Goal: Task Accomplishment & Management: Complete application form

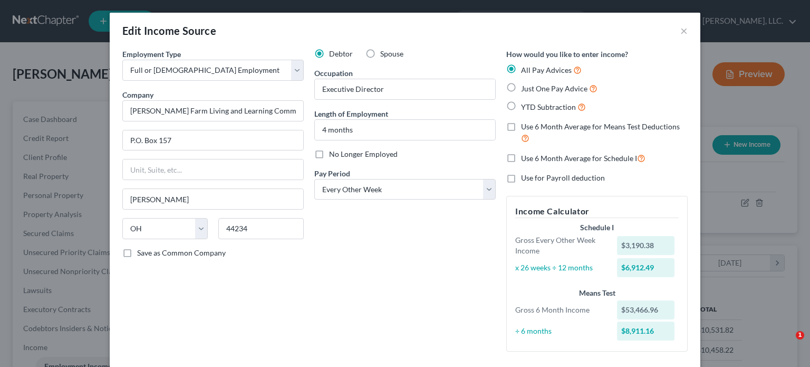
select select "0"
select select "36"
select select "2"
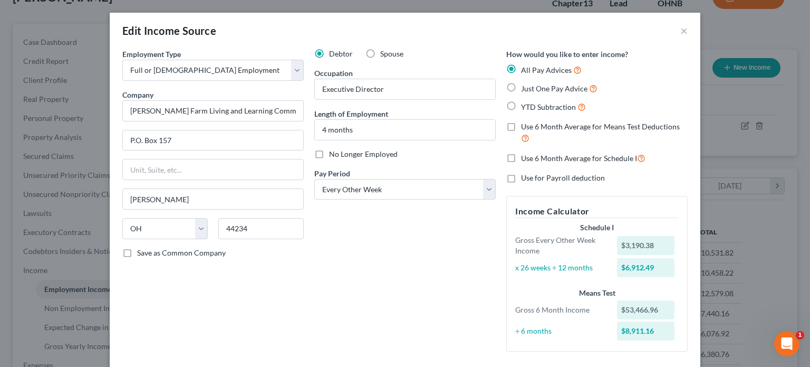
scroll to position [469, 0]
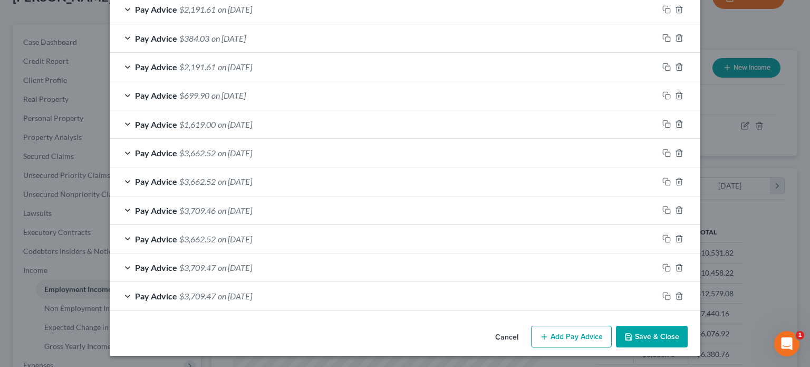
click at [646, 334] on button "Save & Close" at bounding box center [652, 337] width 72 height 22
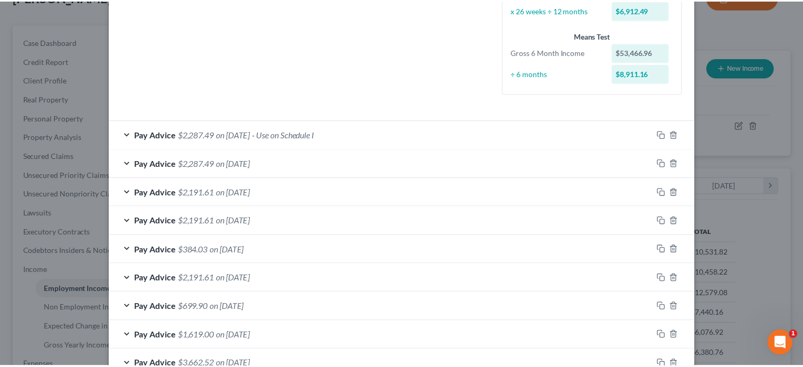
scroll to position [0, 0]
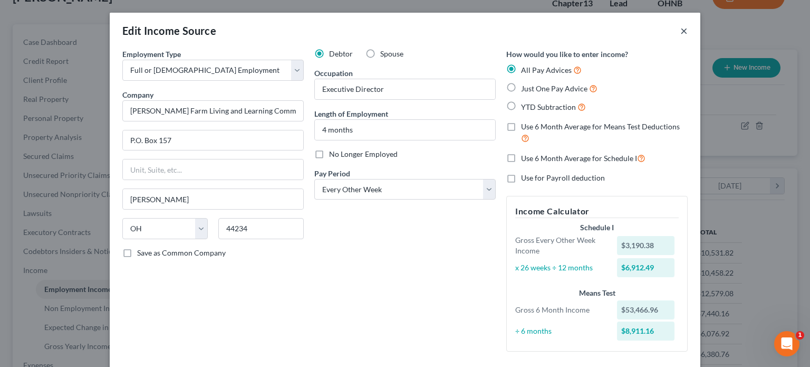
click at [682, 28] on button "×" at bounding box center [684, 30] width 7 height 13
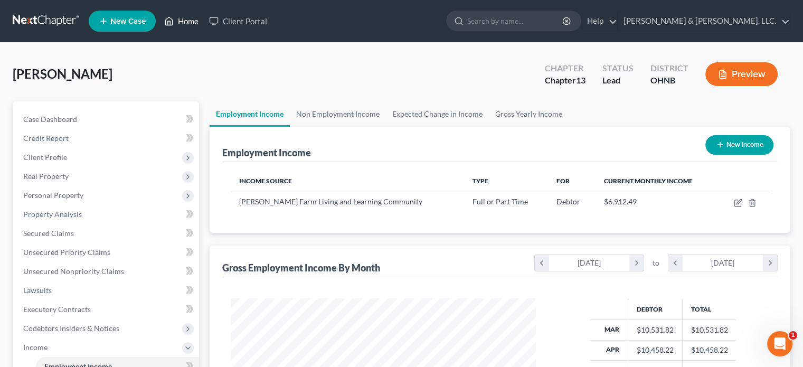
click at [185, 20] on link "Home" at bounding box center [181, 21] width 45 height 19
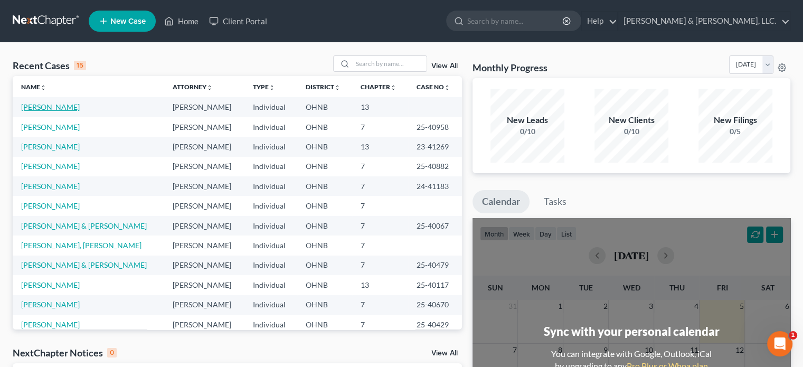
click at [54, 106] on link "[PERSON_NAME]" at bounding box center [50, 106] width 59 height 9
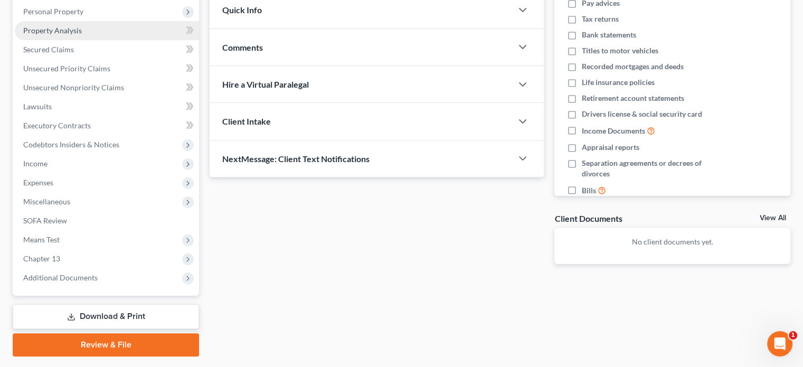
scroll to position [211, 0]
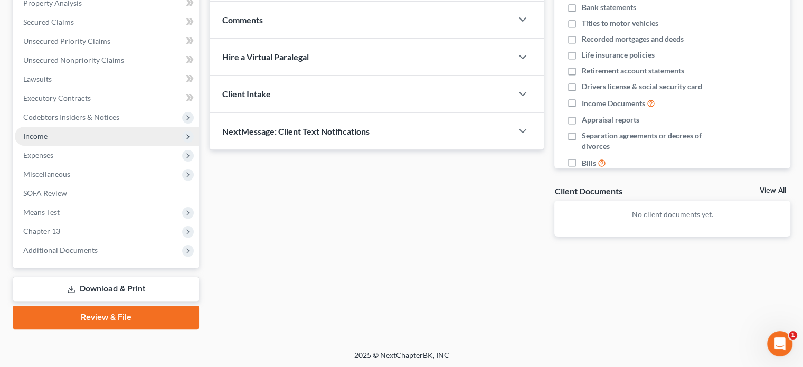
click at [36, 136] on span "Income" at bounding box center [35, 135] width 24 height 9
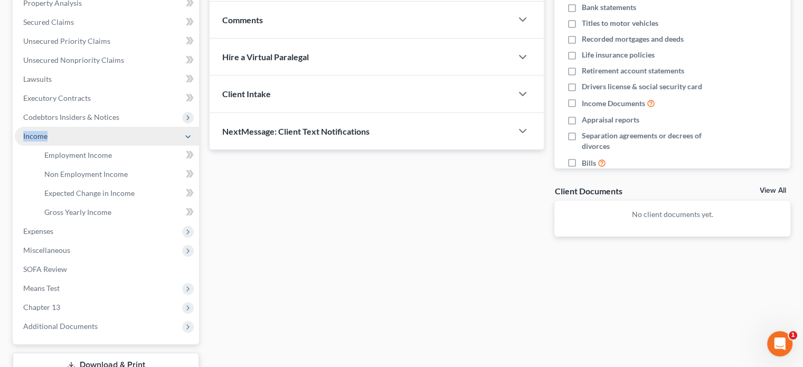
click at [36, 136] on span "Income" at bounding box center [35, 135] width 24 height 9
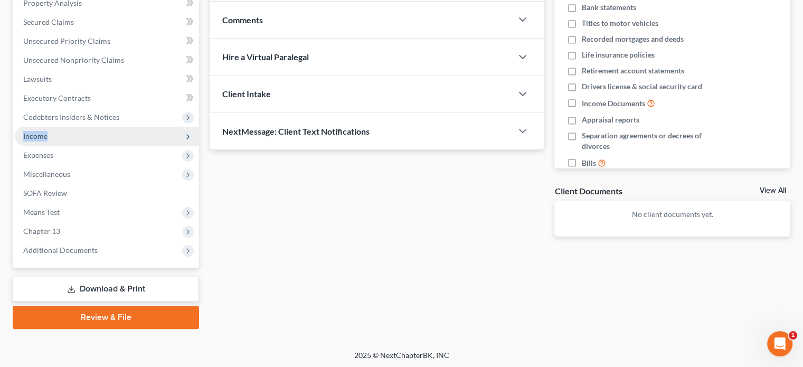
click at [40, 138] on span "Income" at bounding box center [35, 135] width 24 height 9
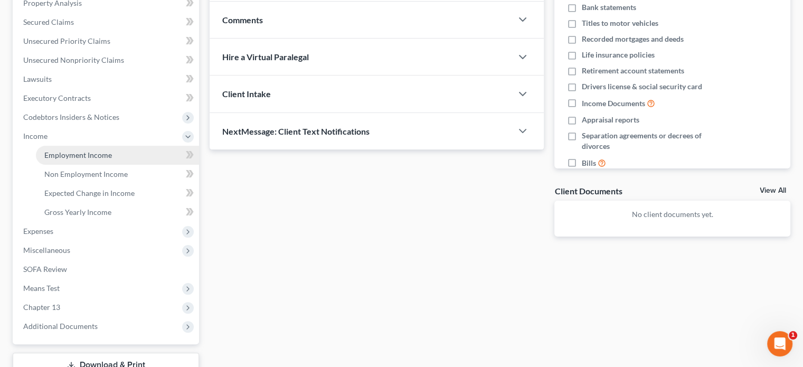
click at [75, 154] on span "Employment Income" at bounding box center [78, 154] width 68 height 9
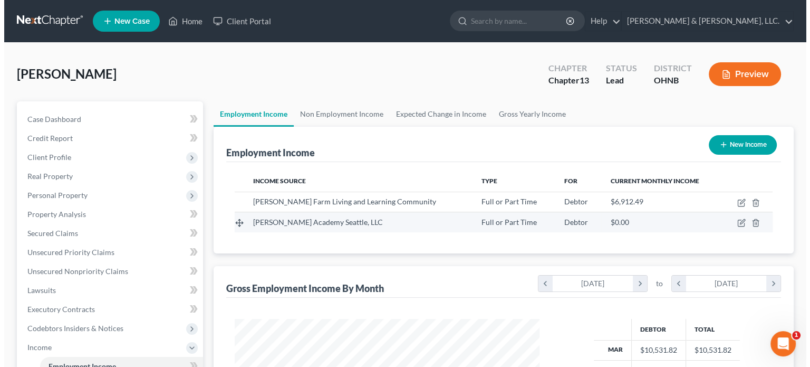
scroll to position [188, 326]
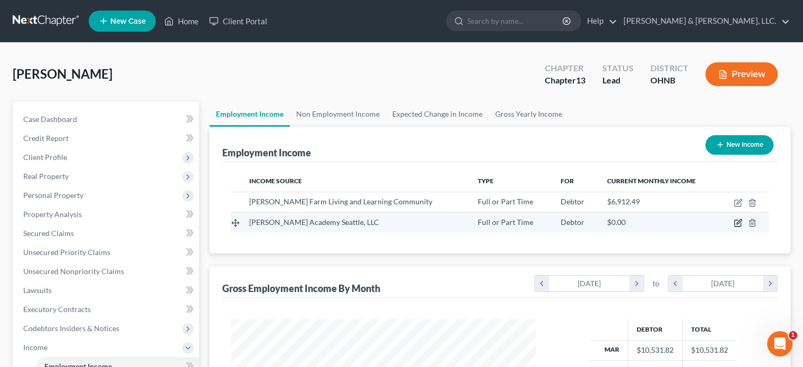
click at [738, 222] on icon "button" at bounding box center [737, 222] width 8 height 8
select select "0"
select select "46"
select select "2"
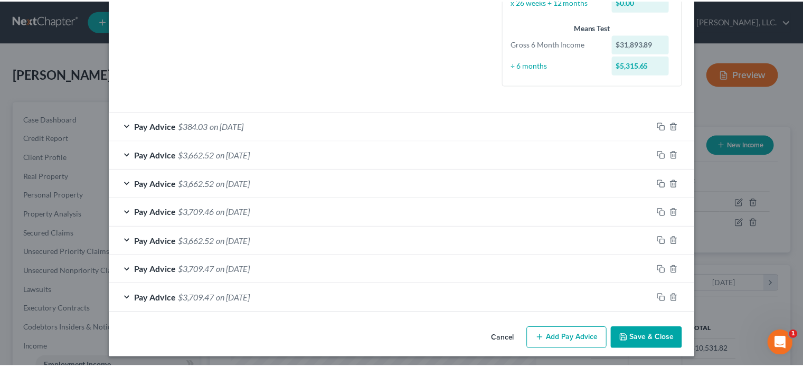
scroll to position [268, 0]
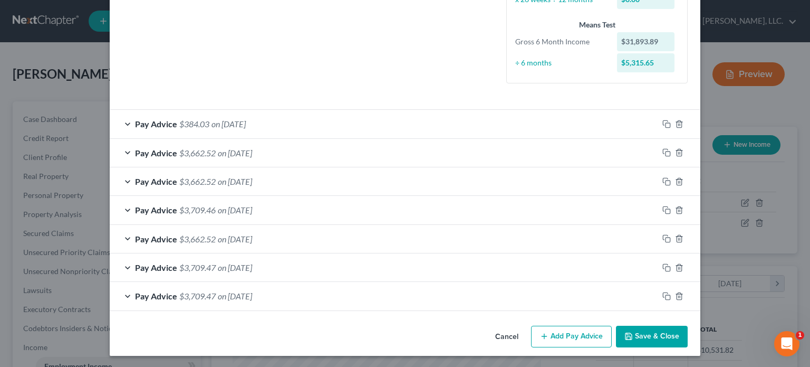
click at [644, 333] on button "Save & Close" at bounding box center [652, 337] width 72 height 22
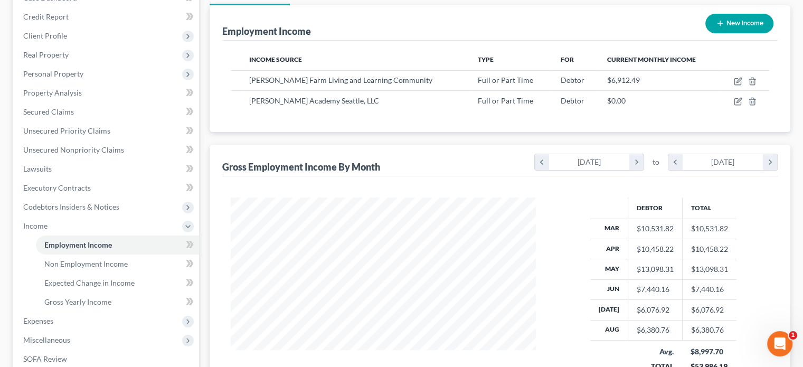
scroll to position [264, 0]
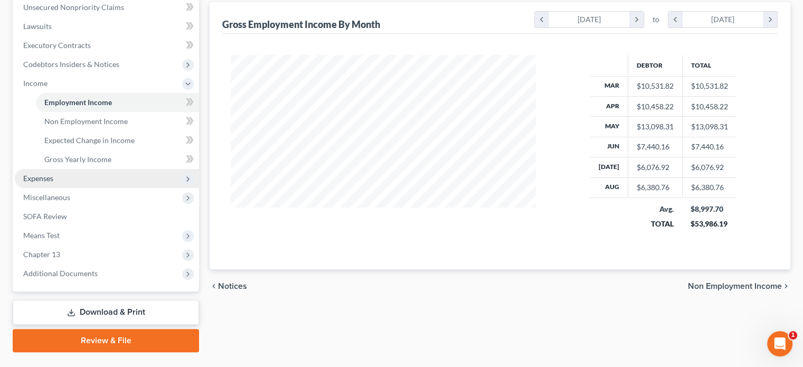
click at [53, 177] on span "Expenses" at bounding box center [38, 178] width 30 height 9
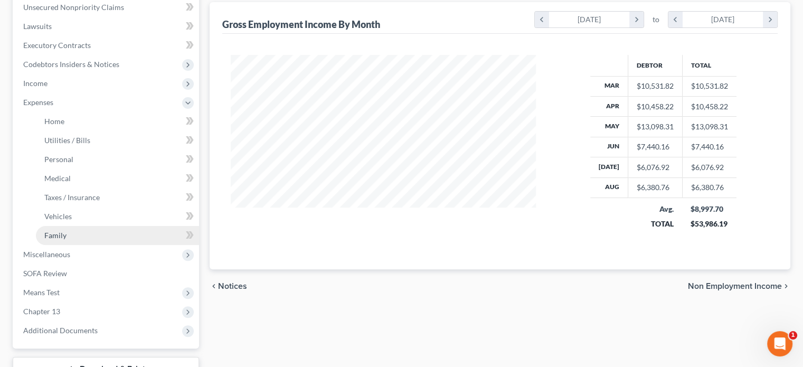
click at [60, 236] on span "Family" at bounding box center [55, 235] width 22 height 9
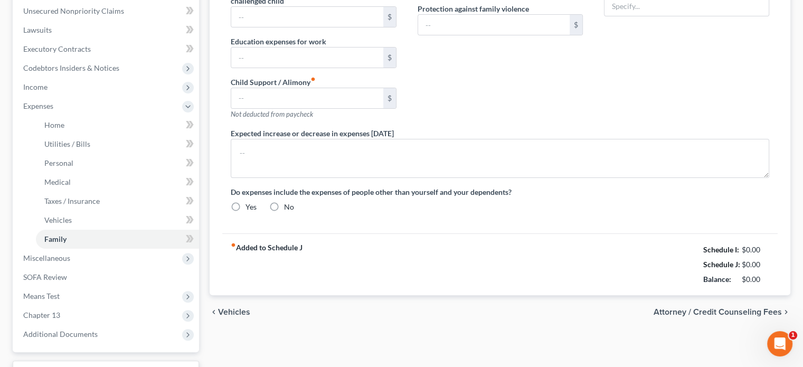
type input "0.00"
type input "858.00"
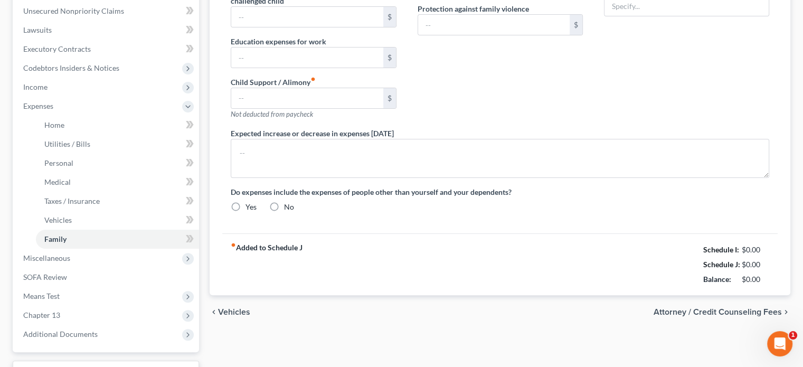
type input "0.00"
type input "200.00"
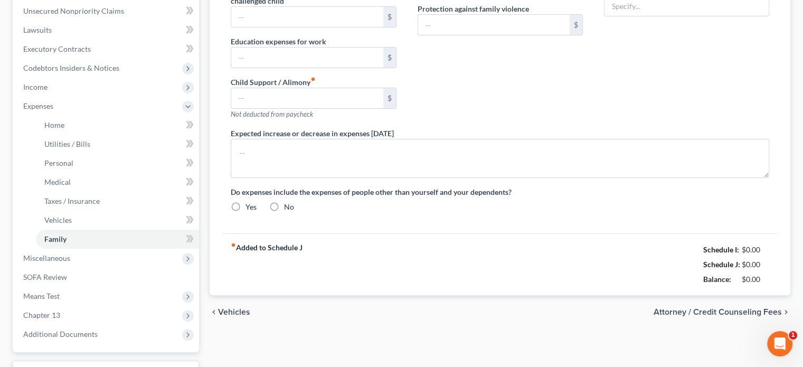
type input "Petcare"
radio input "true"
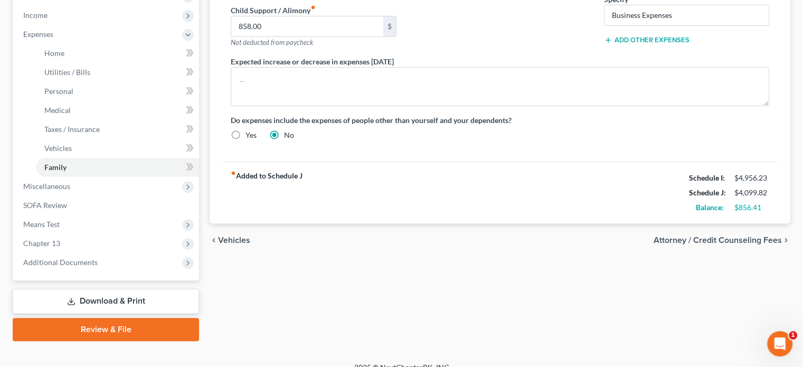
scroll to position [345, 0]
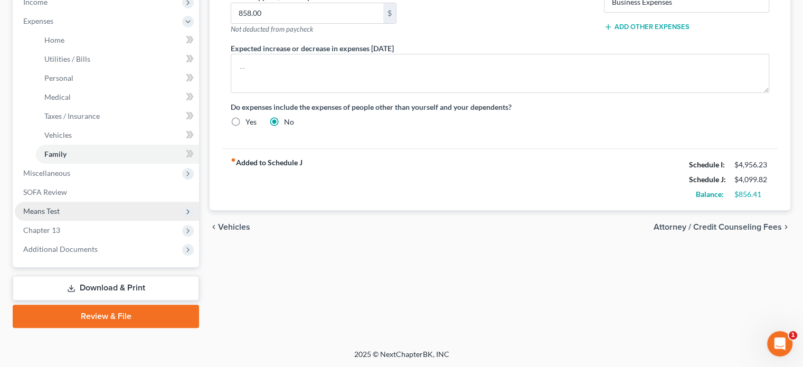
click at [46, 209] on span "Means Test" at bounding box center [41, 210] width 36 height 9
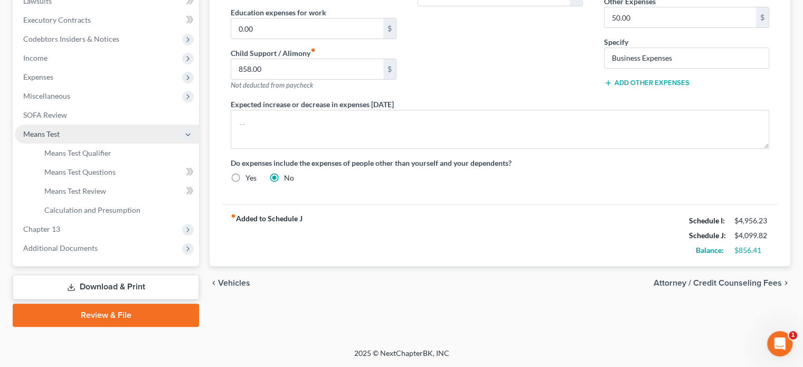
scroll to position [288, 0]
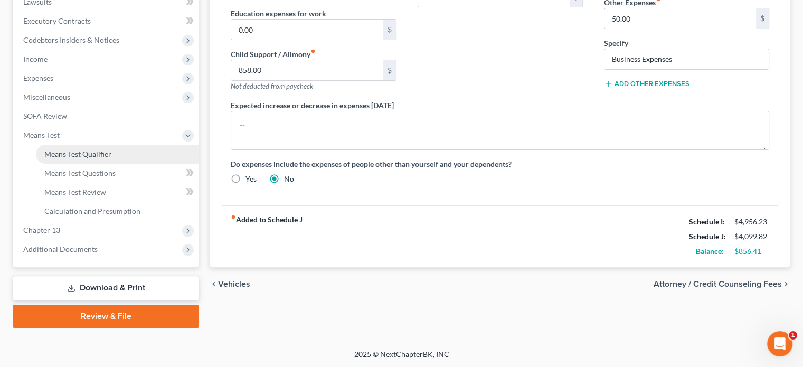
click at [82, 149] on span "Means Test Qualifier" at bounding box center [77, 153] width 67 height 9
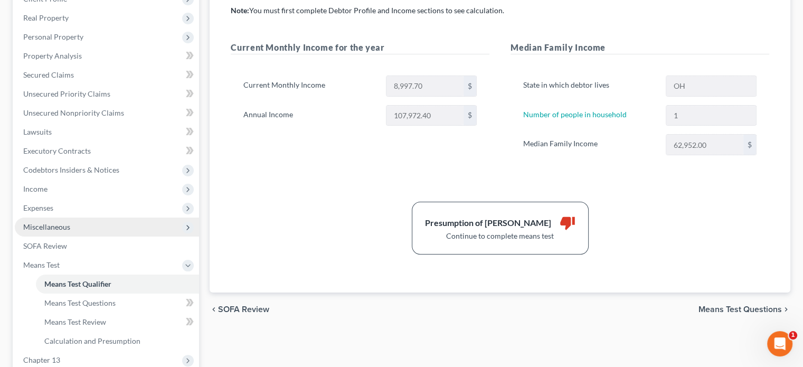
scroll to position [211, 0]
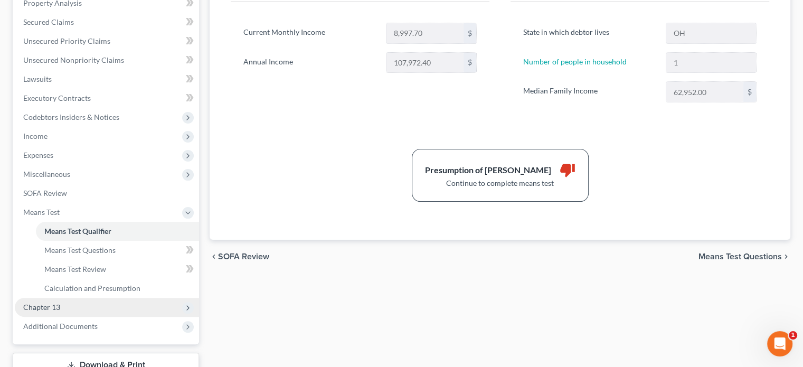
click at [44, 308] on span "Chapter 13" at bounding box center [41, 306] width 37 height 9
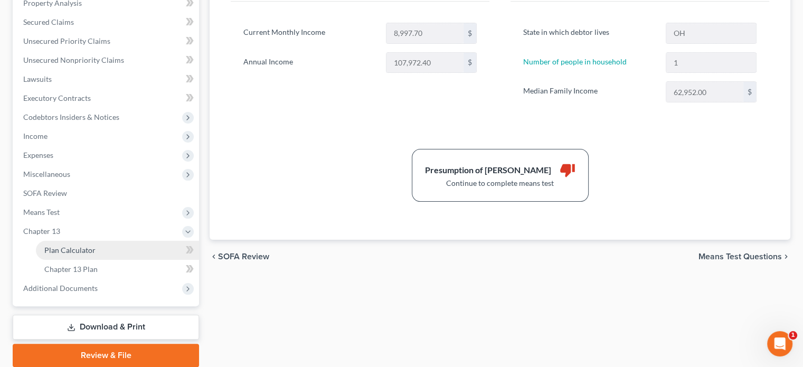
click at [73, 249] on span "Plan Calculator" at bounding box center [69, 249] width 51 height 9
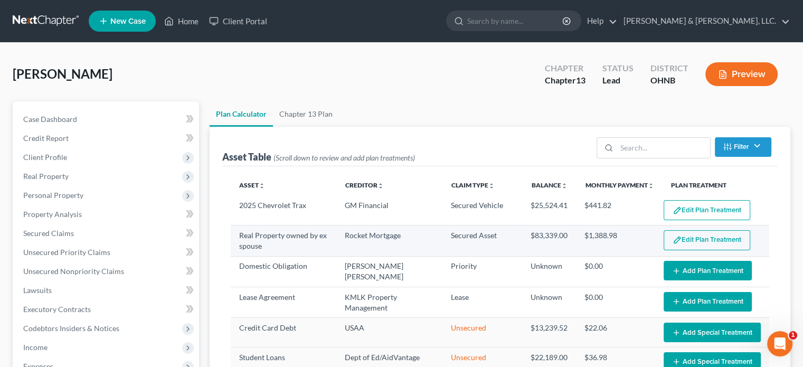
select select "59"
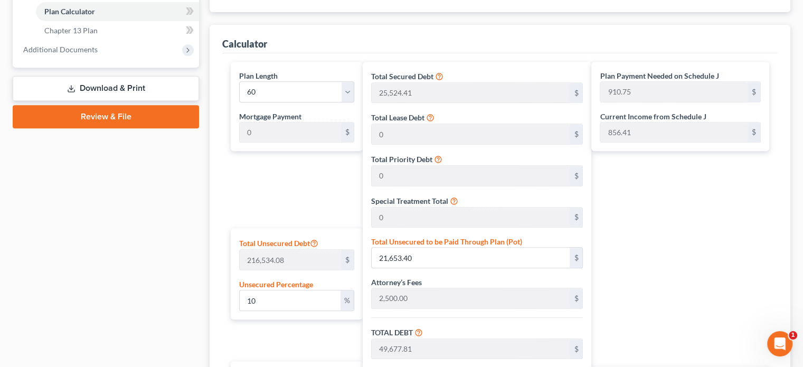
scroll to position [475, 0]
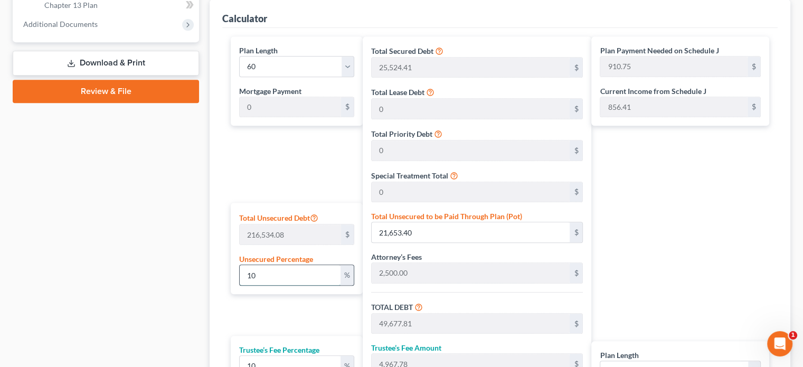
drag, startPoint x: 243, startPoint y: 272, endPoint x: 279, endPoint y: 268, distance: 36.1
click at [279, 268] on input "10" at bounding box center [290, 275] width 101 height 20
type input "8"
type input "17,322.72"
type input "45,347.13"
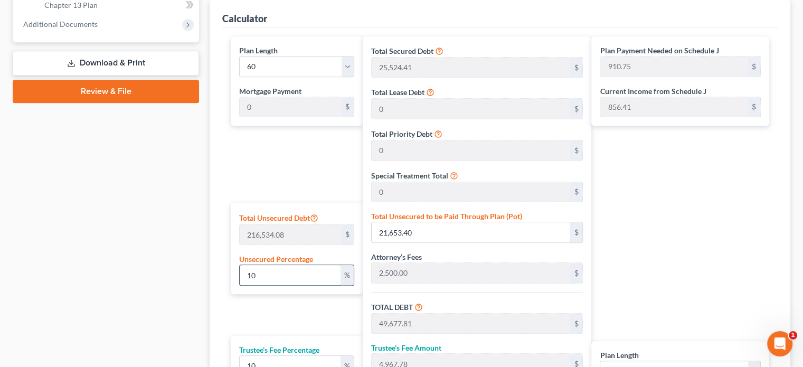
type input "4,534.71"
type input "49,881.85"
type input "831.36"
type input "88"
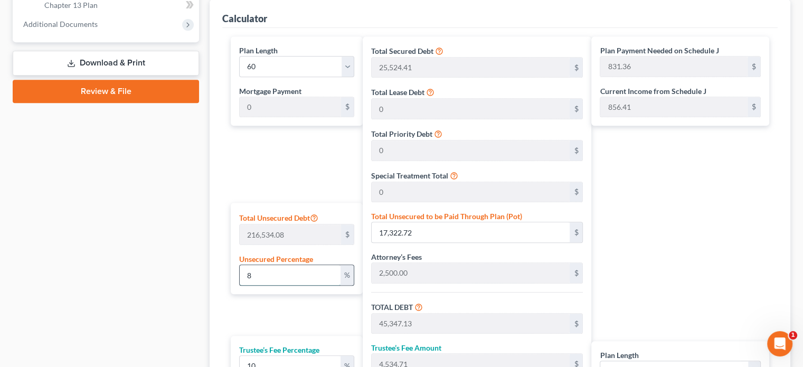
type input "190,549.99"
type input "218,574.40"
type input "21,857.44"
type input "240,431.84"
type input "4,007.19"
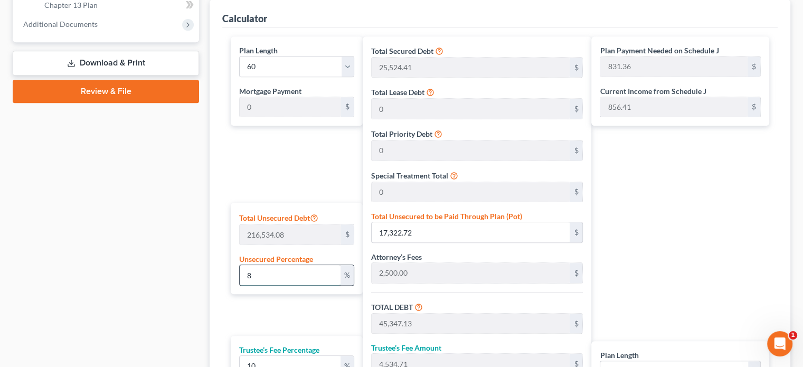
type input "4,007.19"
type input "8"
type input "17,322.72"
type input "45,347.13"
type input "4,534.71"
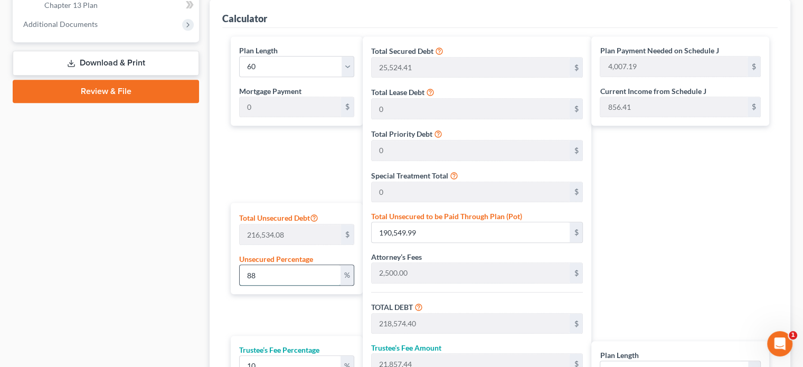
type input "49,881.85"
type input "831.36"
click at [695, 202] on div "Plan Payment Needed on Schedule J 831.36 $ Current Income from Schedule J 856.4…" at bounding box center [682, 250] width 183 height 428
drag, startPoint x: 245, startPoint y: 275, endPoint x: 253, endPoint y: 274, distance: 8.0
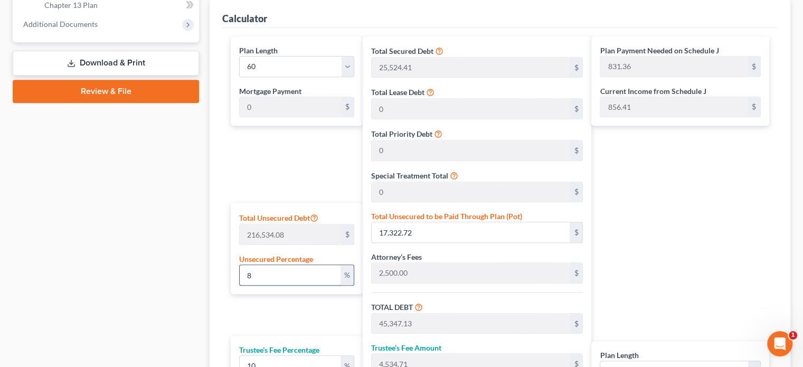
click at [253, 274] on input "8" at bounding box center [290, 275] width 101 height 20
type input "9"
type input "19,488.06"
type input "47,512.47"
type input "4,751.24"
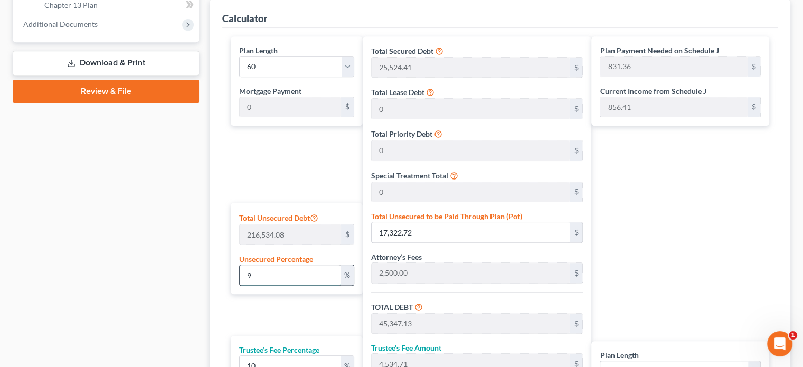
type input "52,263.72"
type input "871.06"
drag, startPoint x: 251, startPoint y: 273, endPoint x: 242, endPoint y: 273, distance: 8.5
click at [242, 273] on input "9" at bounding box center [290, 275] width 101 height 20
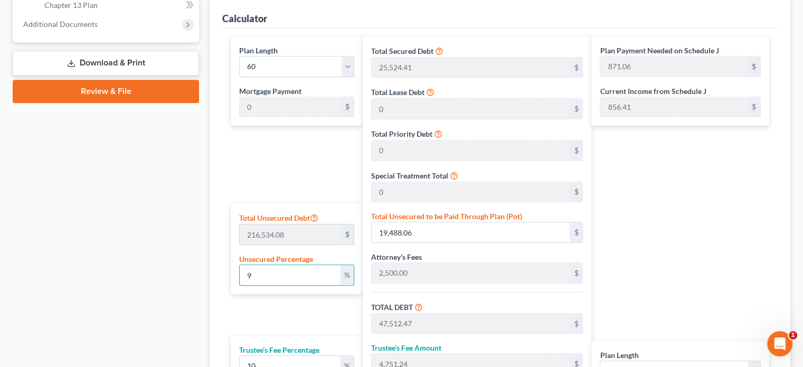
type input "8"
type input "17,322.72"
type input "45,347.13"
type input "4,534.71"
type input "49,881.85"
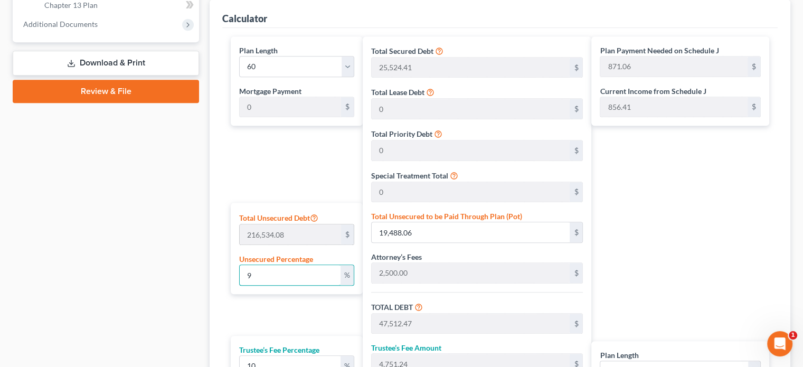
type input "831.36"
click at [304, 161] on div "Plan Length 1 2 3 4 5 6 7 8 9 10 11 12 13 14 15 16 17 18 19 20 21 22 23 24 25 2…" at bounding box center [293, 250] width 137 height 428
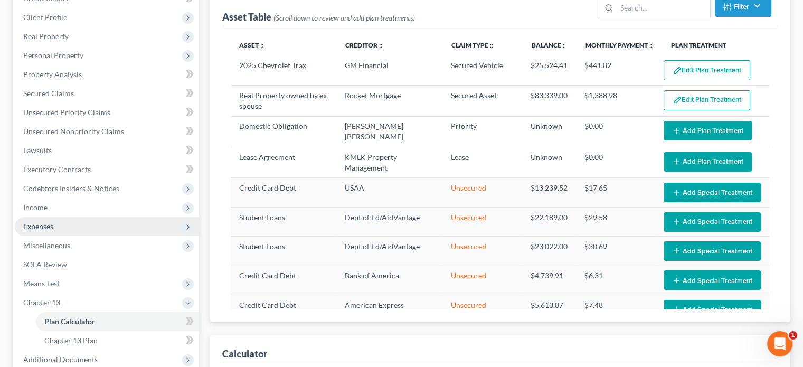
scroll to position [158, 0]
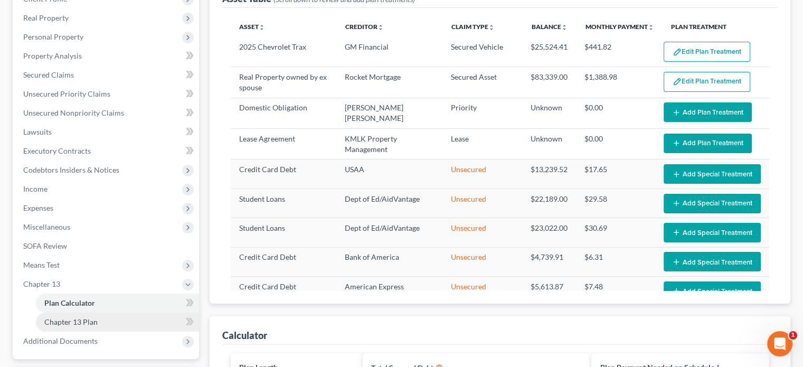
click at [68, 321] on span "Chapter 13 Plan" at bounding box center [70, 321] width 53 height 9
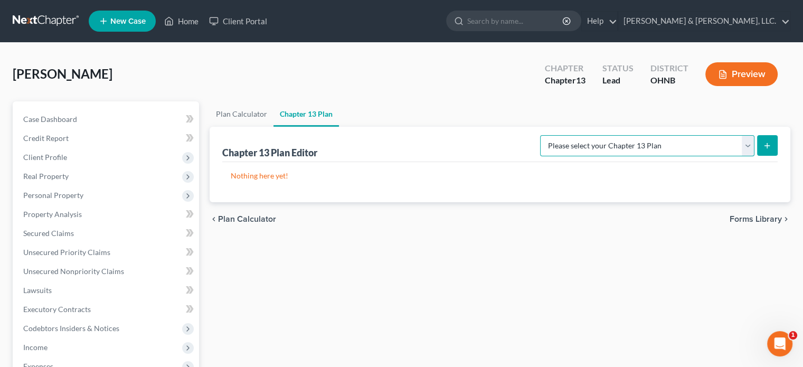
click at [749, 145] on select "Please select your Chapter 13 Plan National Form Plan - Official Form 113 North…" at bounding box center [647, 145] width 214 height 21
select select "1"
click at [602, 135] on select "Please select your Chapter 13 Plan National Form Plan - Official Form 113 North…" at bounding box center [647, 145] width 214 height 21
click at [765, 148] on icon "submit" at bounding box center [766, 145] width 8 height 8
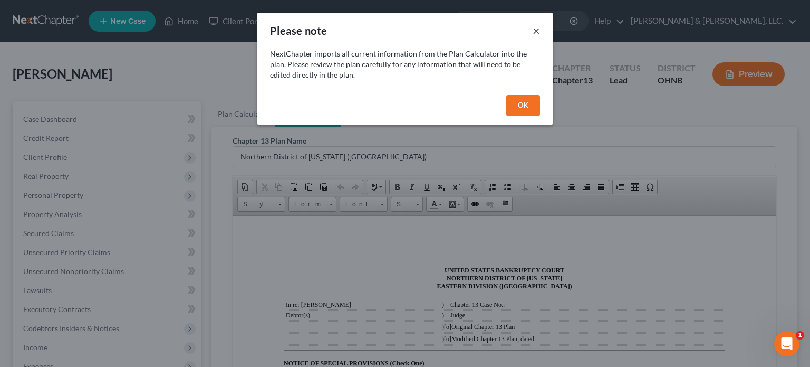
click at [539, 30] on button "×" at bounding box center [536, 30] width 7 height 13
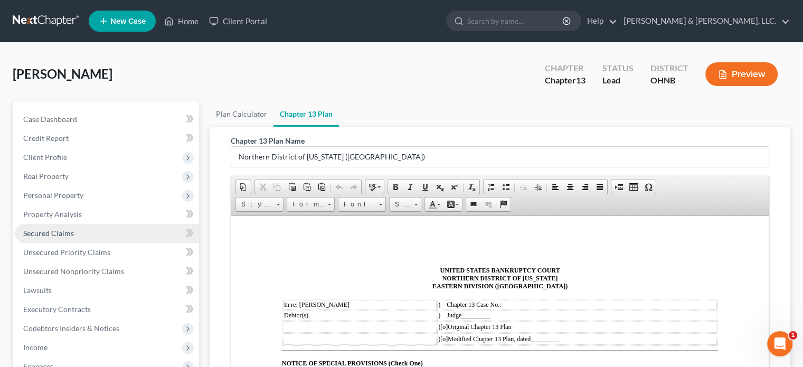
scroll to position [211, 0]
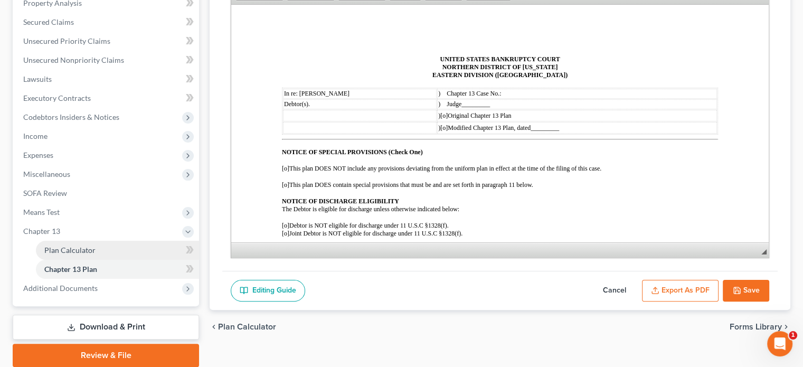
click at [92, 251] on span "Plan Calculator" at bounding box center [69, 249] width 51 height 9
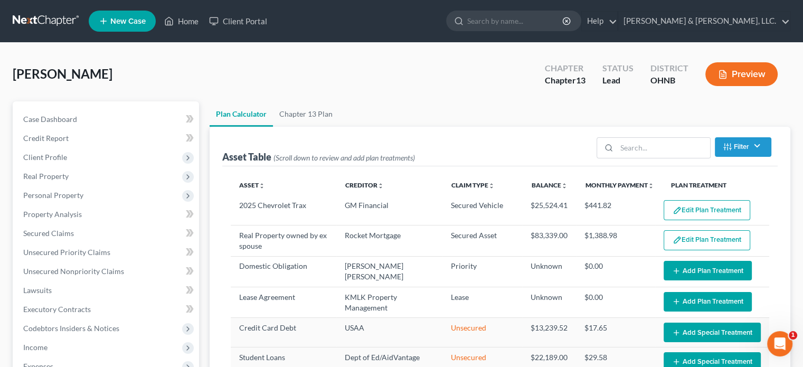
select select "59"
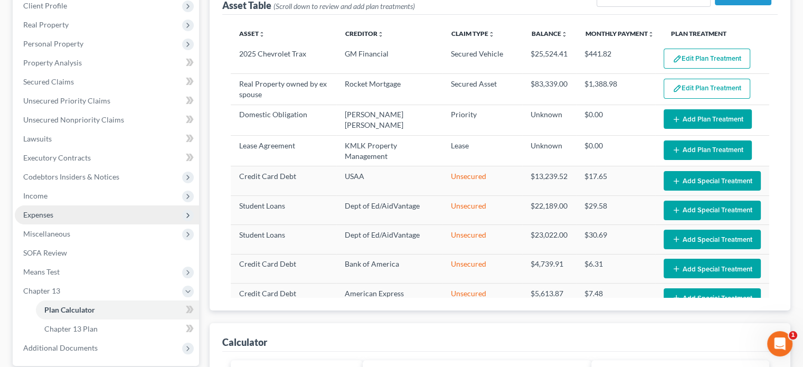
scroll to position [158, 0]
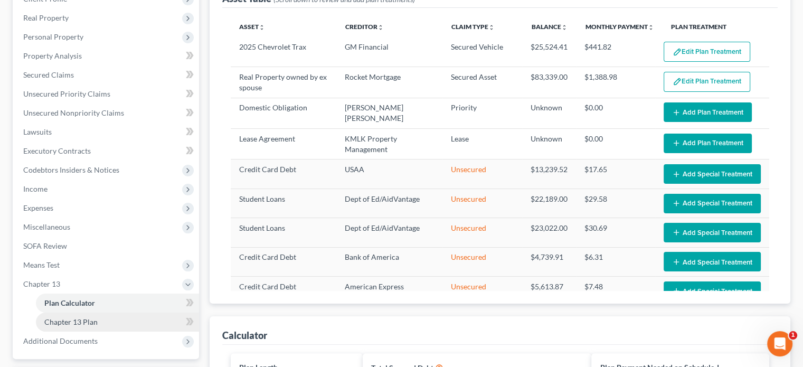
click at [73, 318] on span "Chapter 13 Plan" at bounding box center [70, 321] width 53 height 9
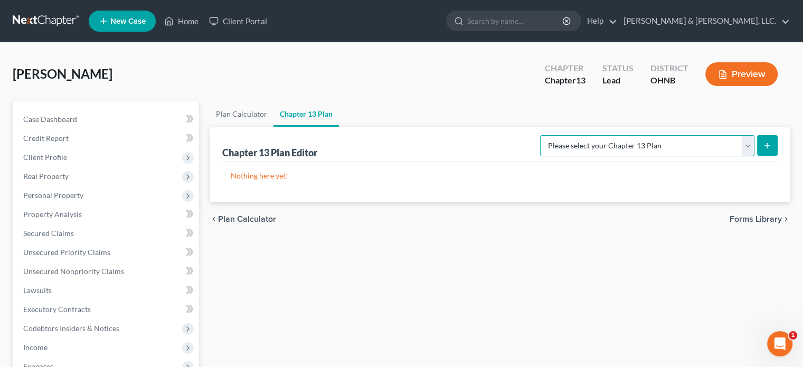
click at [750, 142] on select "Please select your Chapter 13 Plan National Form Plan - Official Form 113 North…" at bounding box center [647, 145] width 214 height 21
select select "0"
click at [602, 135] on select "Please select your Chapter 13 Plan National Form Plan - Official Form 113 North…" at bounding box center [647, 145] width 214 height 21
click at [767, 146] on line "submit" at bounding box center [767, 146] width 5 height 0
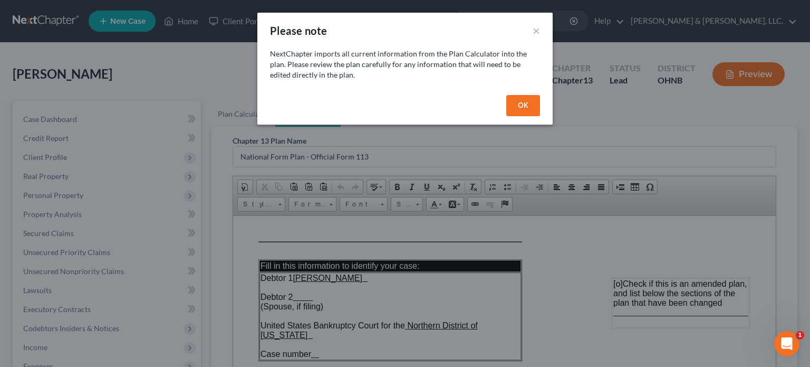
click at [515, 107] on button "OK" at bounding box center [524, 105] width 34 height 21
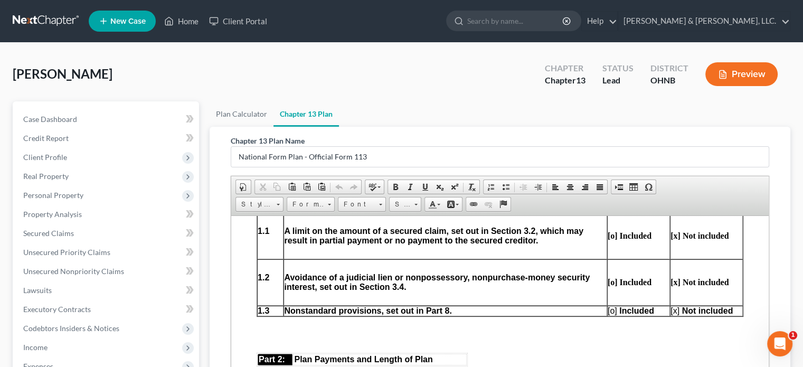
scroll to position [475, 0]
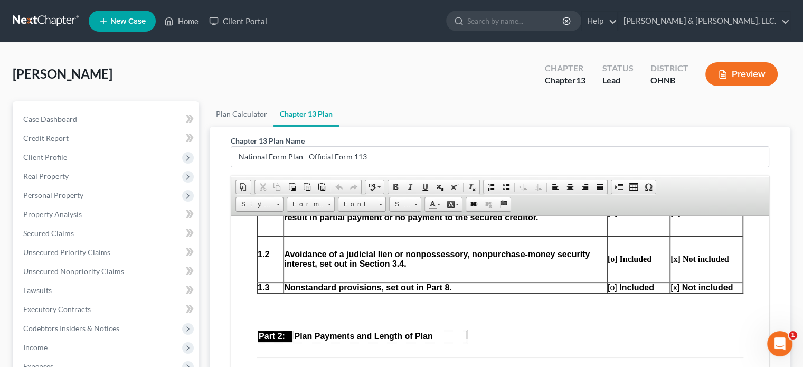
click at [607, 291] on span "[o]" at bounding box center [611, 286] width 9 height 9
click at [670, 289] on span "[x]" at bounding box center [674, 286] width 9 height 9
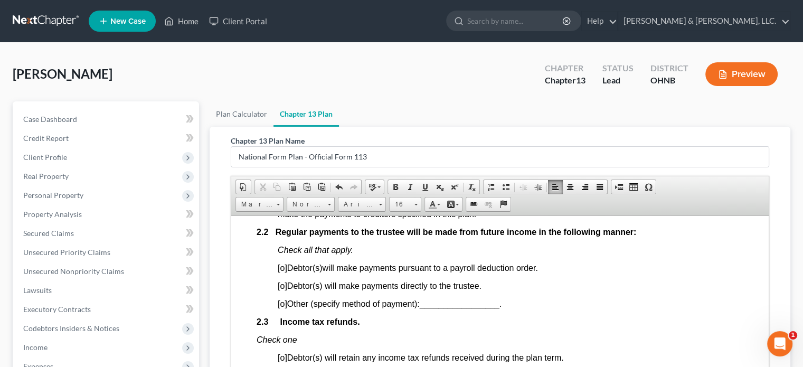
scroll to position [739, 0]
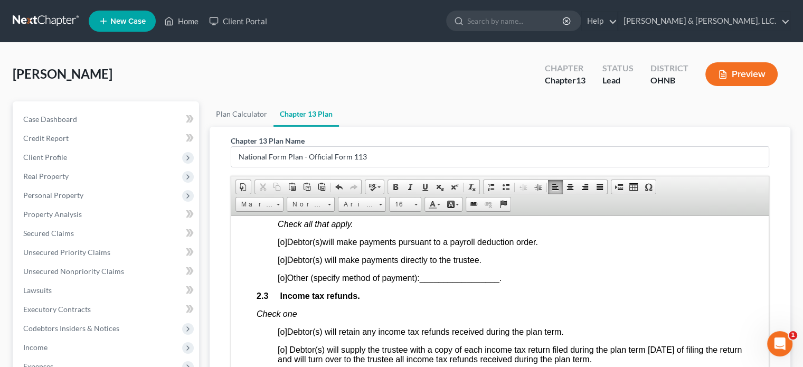
click at [282, 264] on span "[o]" at bounding box center [282, 259] width 9 height 9
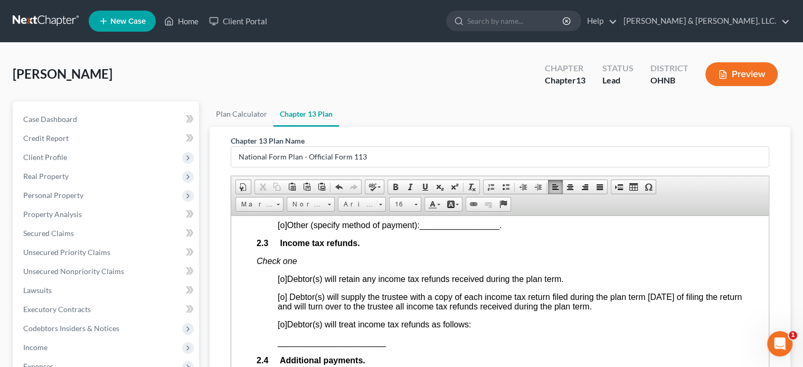
scroll to position [844, 0]
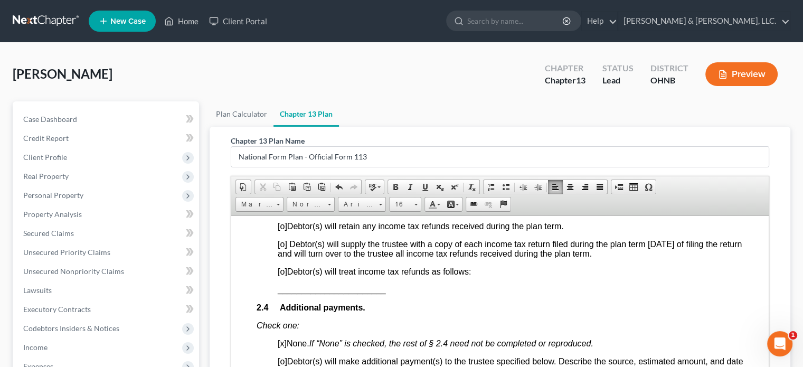
click at [283, 275] on span "[o]" at bounding box center [282, 270] width 9 height 9
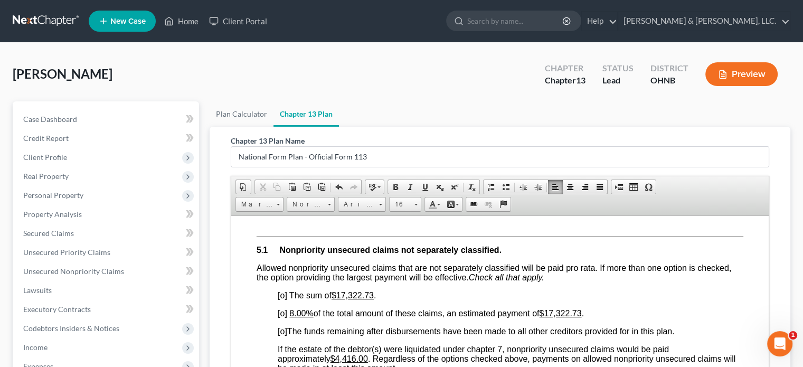
scroll to position [2058, 0]
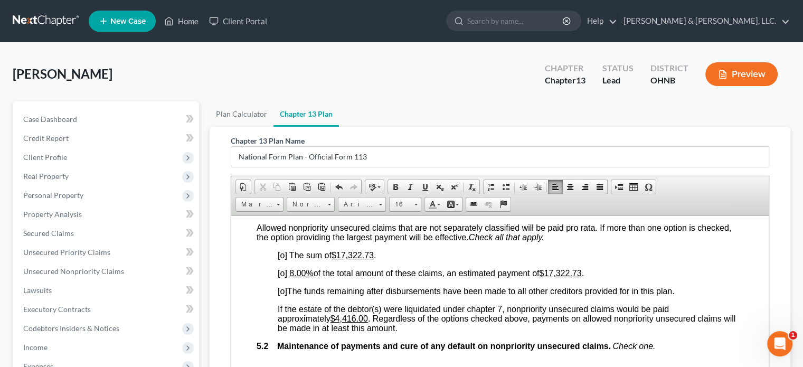
click at [280, 277] on span "[o]" at bounding box center [282, 272] width 9 height 9
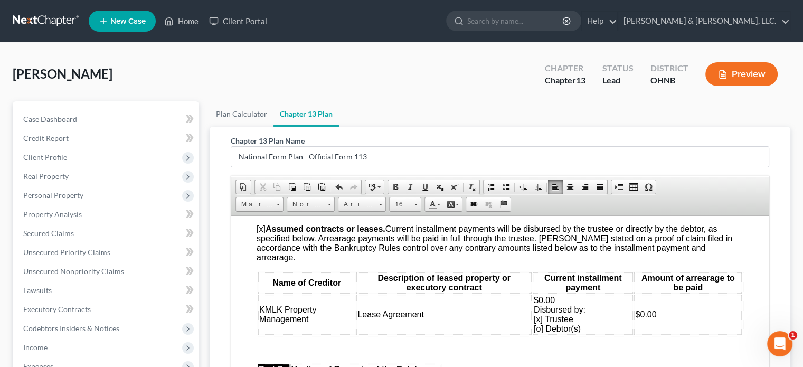
scroll to position [2480, 0]
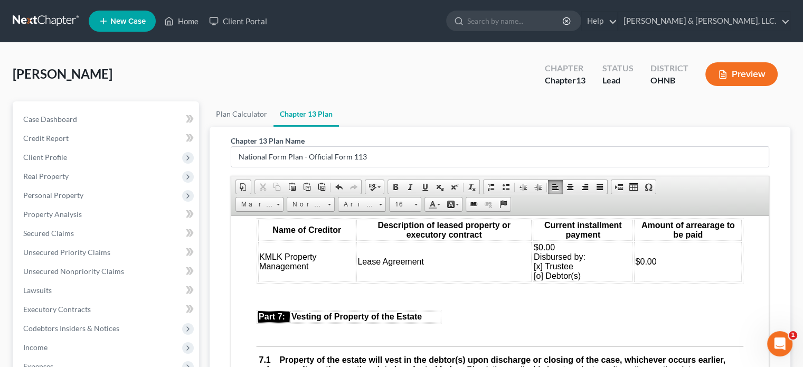
click at [533, 280] on span "$0.00 Disbursed by: [x] Trustee [o] Debtor(s)" at bounding box center [559, 260] width 52 height 37
click at [533, 280] on span "$0.00 Disbursed by: [ ] Trustee [o] Debtor(s)" at bounding box center [559, 260] width 52 height 37
drag, startPoint x: 533, startPoint y: 274, endPoint x: 551, endPoint y: 270, distance: 18.0
click at [551, 270] on td "$0.00 Disbursed by: [ ] Trustee [x] Debtor(s)" at bounding box center [582, 261] width 100 height 40
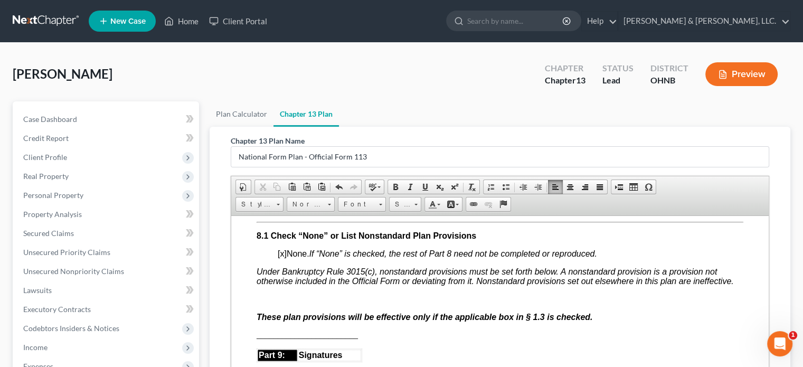
scroll to position [2744, 0]
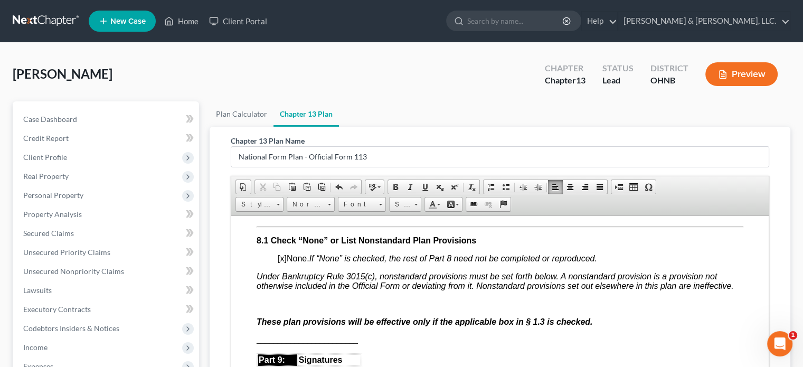
click at [279, 262] on span "[x]" at bounding box center [282, 257] width 9 height 9
click at [284, 262] on span "[o ]" at bounding box center [282, 257] width 9 height 9
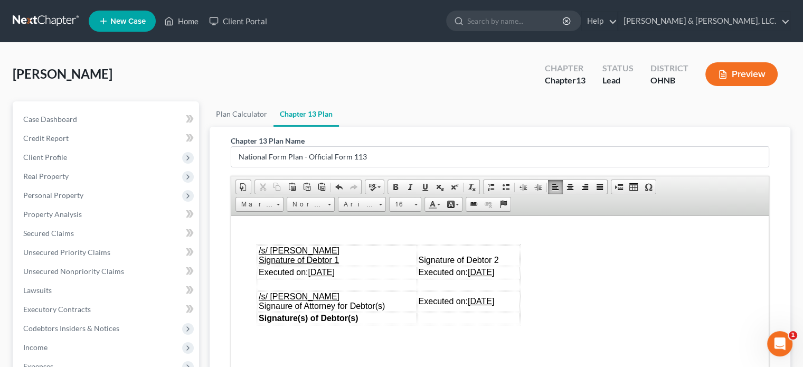
scroll to position [3008, 0]
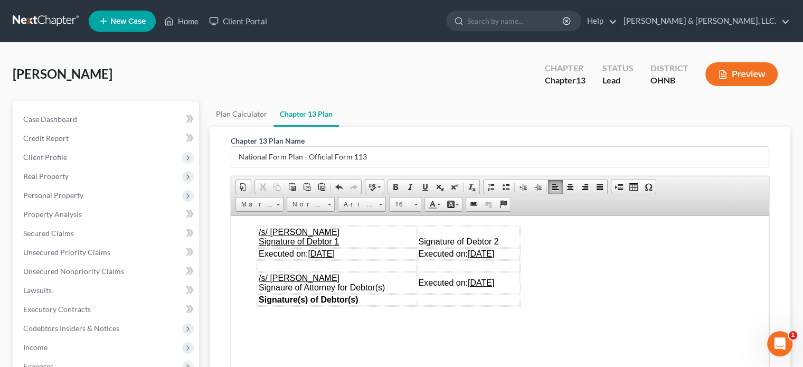
click at [329, 257] on u "[DATE]" at bounding box center [321, 253] width 26 height 9
click at [474, 257] on u "[DATE]" at bounding box center [480, 253] width 26 height 9
drag, startPoint x: 460, startPoint y: 284, endPoint x: 514, endPoint y: 286, distance: 53.9
click at [513, 259] on td "Executed on: [DATE]" at bounding box center [468, 253] width 102 height 12
click at [476, 287] on u "[DATE]" at bounding box center [480, 282] width 26 height 9
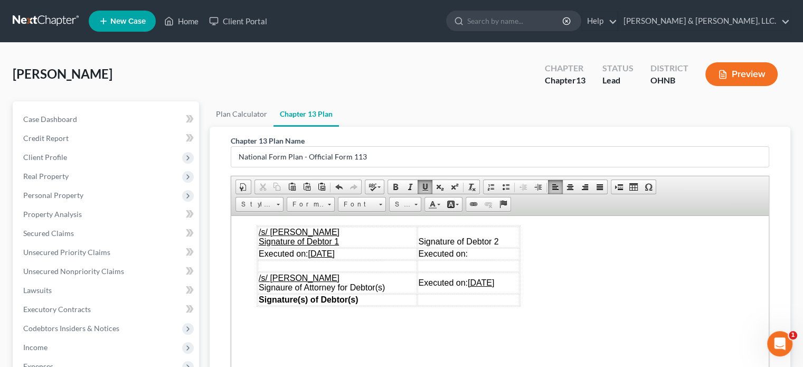
click at [565, 270] on p at bounding box center [510, 265] width 465 height 9
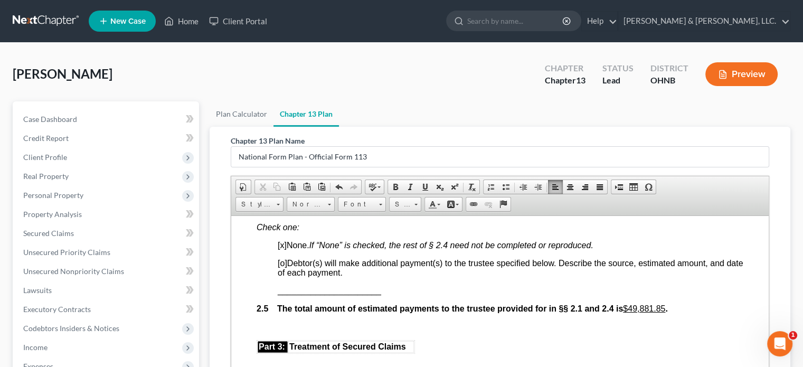
scroll to position [950, 0]
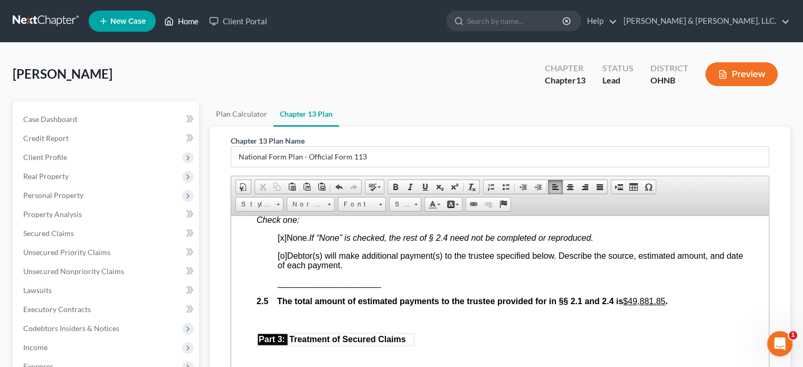
click at [180, 22] on link "Home" at bounding box center [181, 21] width 45 height 19
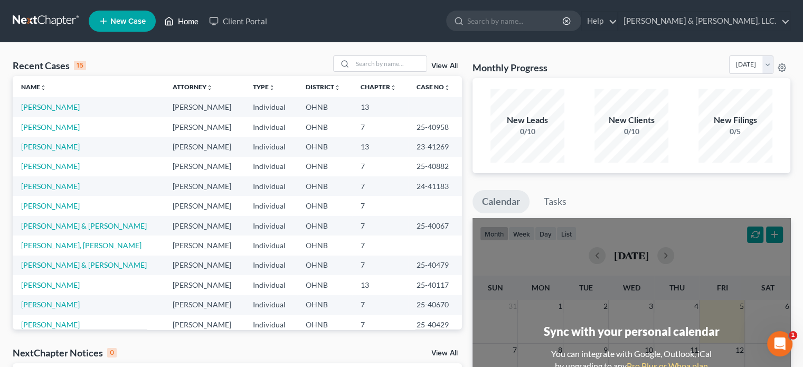
scroll to position [53, 0]
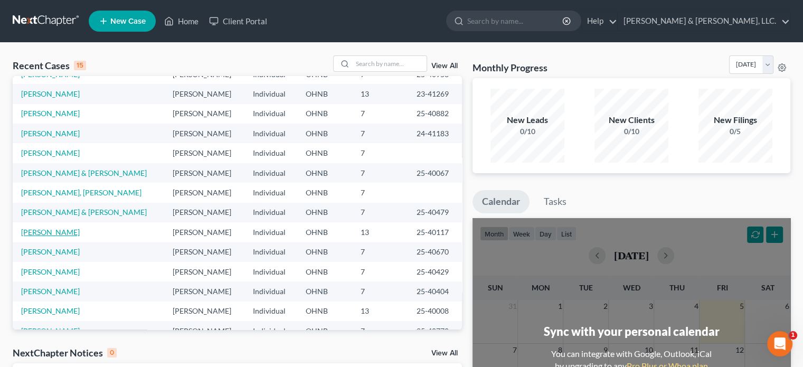
click at [46, 234] on link "[PERSON_NAME]" at bounding box center [50, 231] width 59 height 9
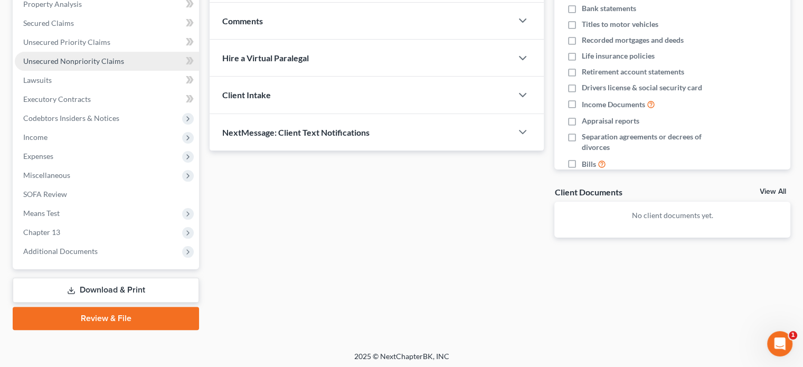
scroll to position [211, 0]
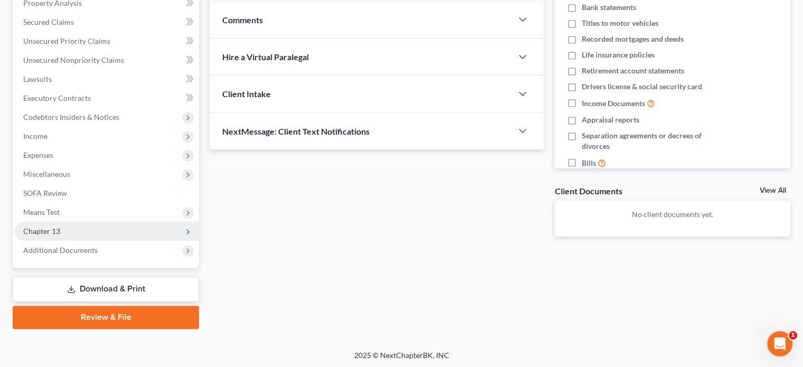
click at [41, 232] on span "Chapter 13" at bounding box center [41, 230] width 37 height 9
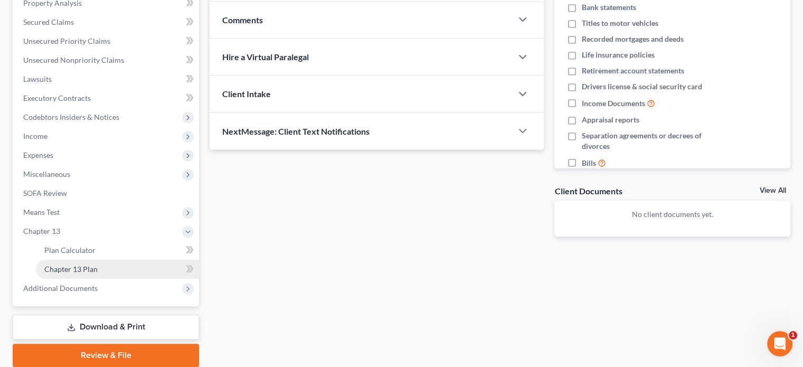
click at [66, 272] on span "Chapter 13 Plan" at bounding box center [70, 268] width 53 height 9
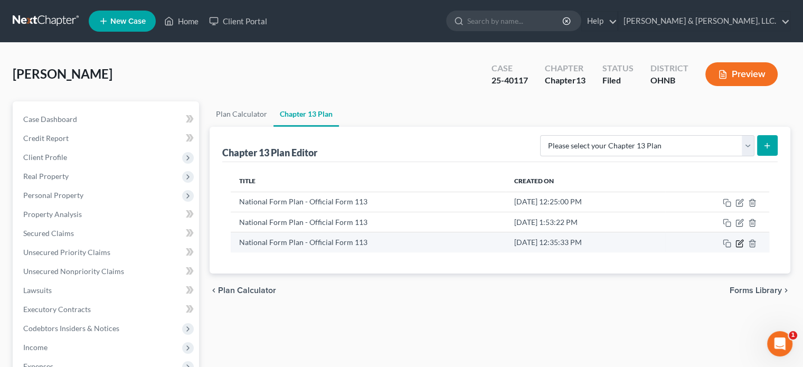
click at [738, 242] on icon "button" at bounding box center [739, 243] width 8 height 8
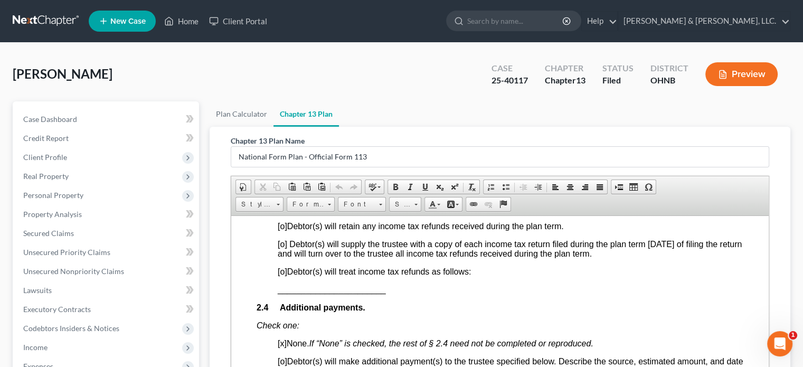
scroll to position [791, 0]
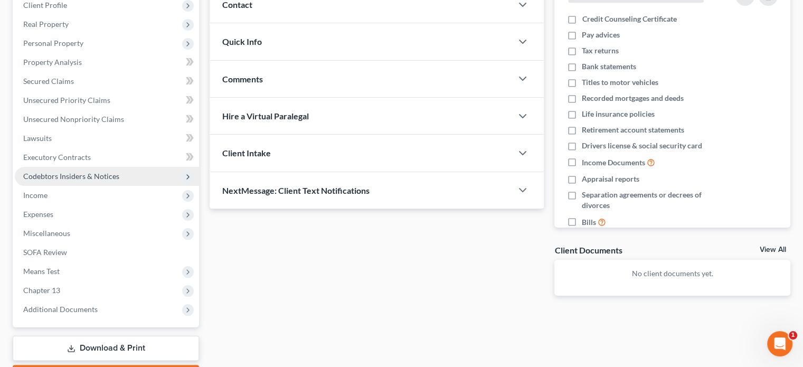
scroll to position [158, 0]
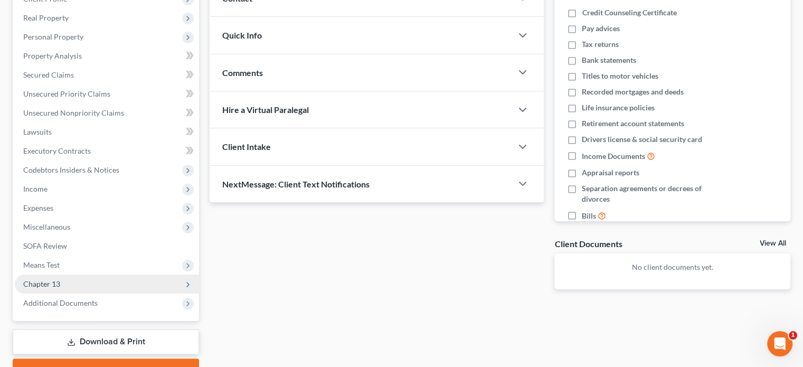
drag, startPoint x: 59, startPoint y: 282, endPoint x: 73, endPoint y: 280, distance: 14.4
click at [61, 282] on span "Chapter 13" at bounding box center [107, 283] width 184 height 19
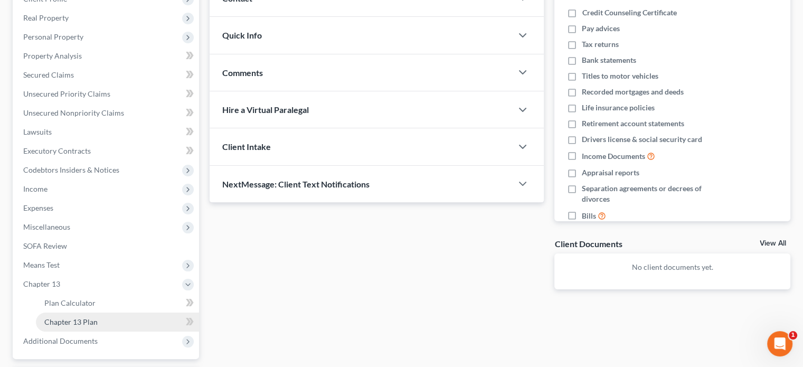
click at [89, 323] on span "Chapter 13 Plan" at bounding box center [70, 321] width 53 height 9
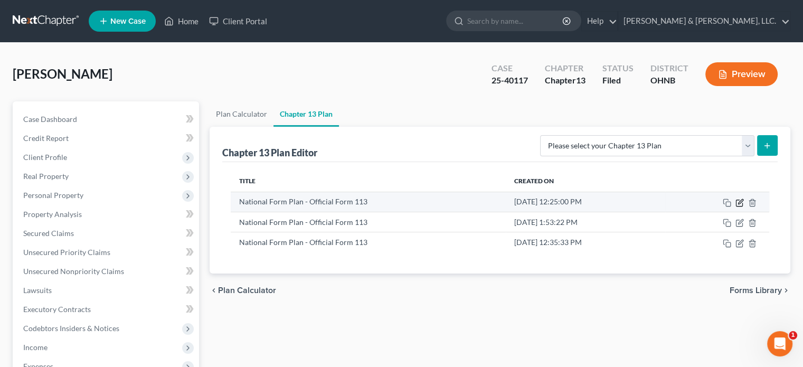
click at [741, 203] on icon "button" at bounding box center [739, 202] width 6 height 6
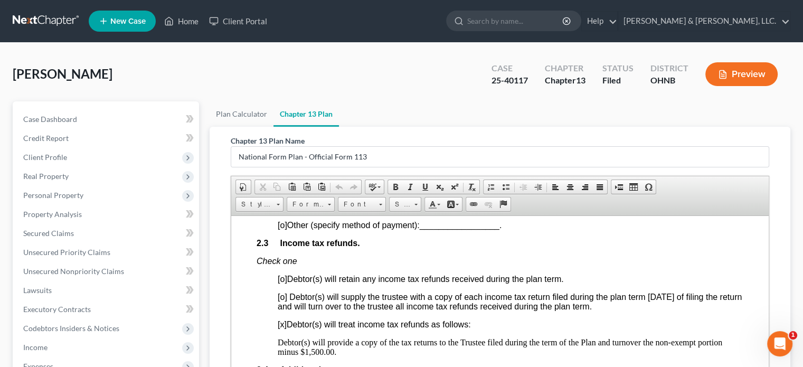
scroll to position [844, 0]
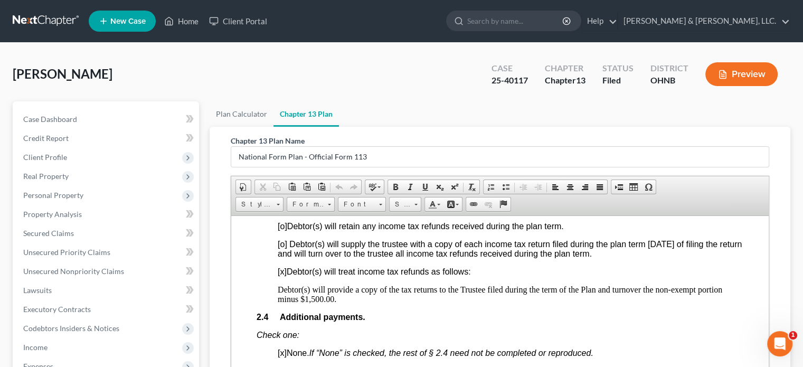
drag, startPoint x: 278, startPoint y: 298, endPoint x: 359, endPoint y: 309, distance: 82.5
click at [359, 303] on p "Debtor(s) will provide a copy of the tax returns to the Trustee filed during th…" at bounding box center [510, 293] width 465 height 19
click at [334, 312] on span "Copy" at bounding box center [351, 314] width 56 height 13
copy p "Debtor(s) will provide a copy of the tax returns to the Trustee filed during th…"
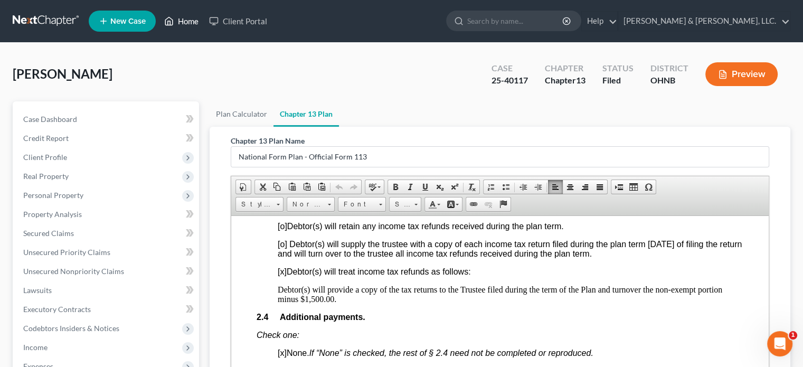
click at [186, 21] on link "Home" at bounding box center [181, 21] width 45 height 19
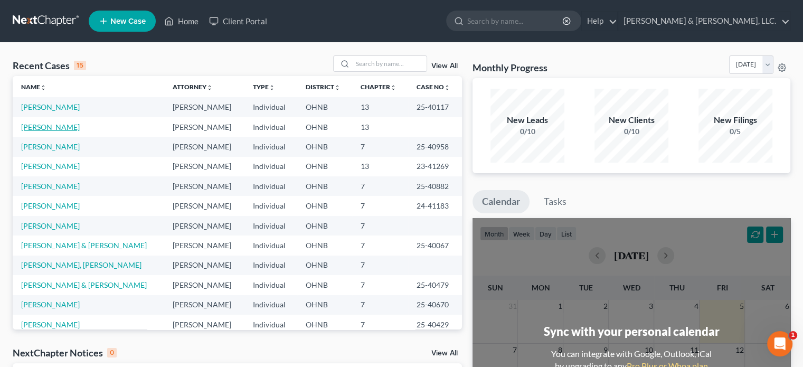
click at [63, 128] on link "[PERSON_NAME]" at bounding box center [50, 126] width 59 height 9
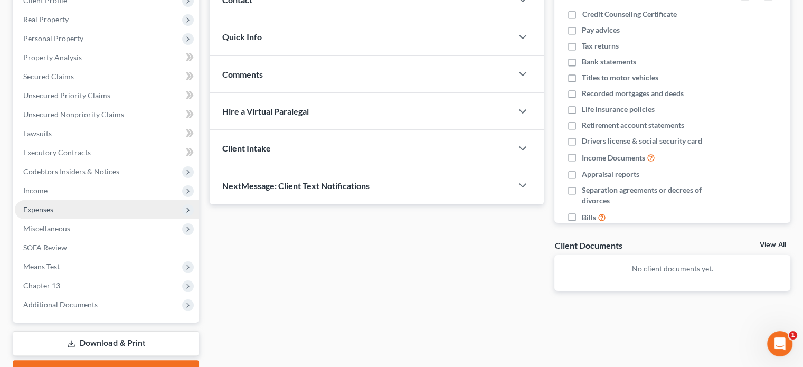
scroll to position [158, 0]
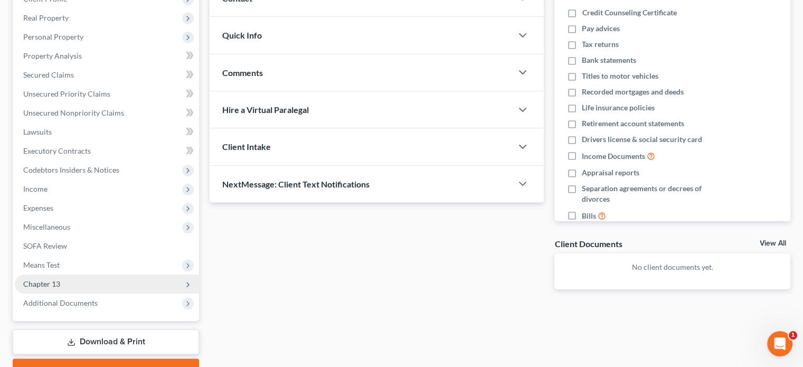
click at [60, 282] on span "Chapter 13" at bounding box center [107, 283] width 184 height 19
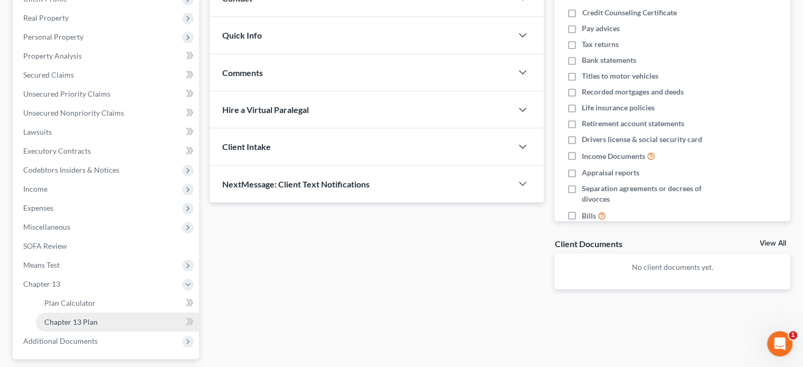
click at [87, 323] on span "Chapter 13 Plan" at bounding box center [70, 321] width 53 height 9
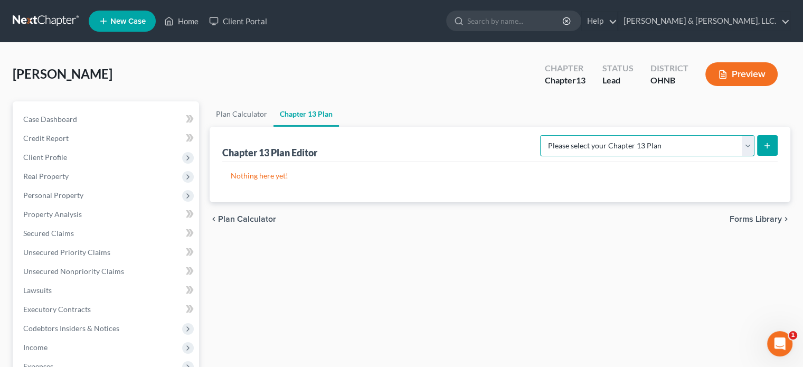
click at [748, 143] on select "Please select your Chapter 13 Plan National Form Plan - Official Form 113 North…" at bounding box center [647, 145] width 214 height 21
select select "0"
click at [602, 135] on select "Please select your Chapter 13 Plan National Form Plan - Official Form 113 North…" at bounding box center [647, 145] width 214 height 21
click at [770, 147] on icon "submit" at bounding box center [766, 145] width 8 height 8
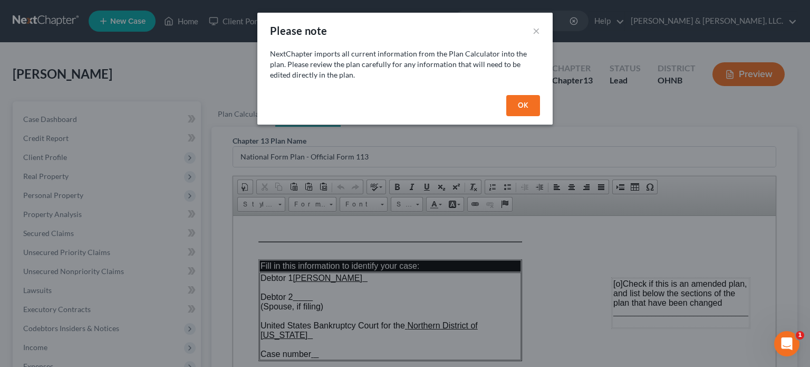
click at [530, 108] on button "OK" at bounding box center [524, 105] width 34 height 21
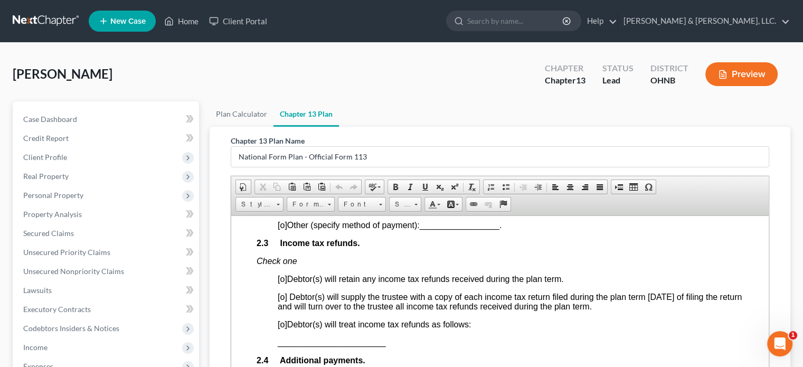
scroll to position [739, 0]
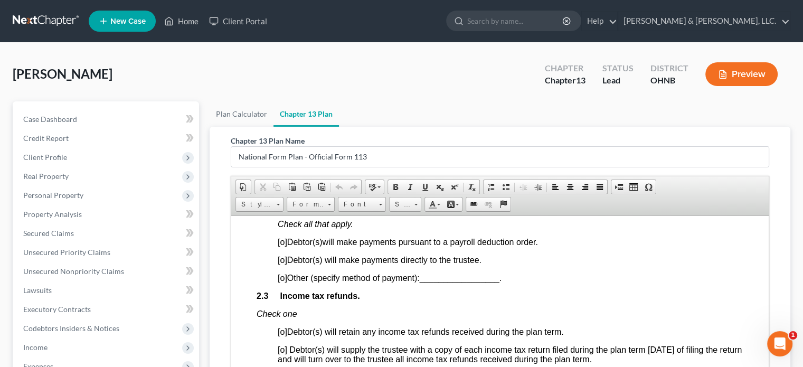
click at [284, 264] on span "[o]" at bounding box center [282, 259] width 9 height 9
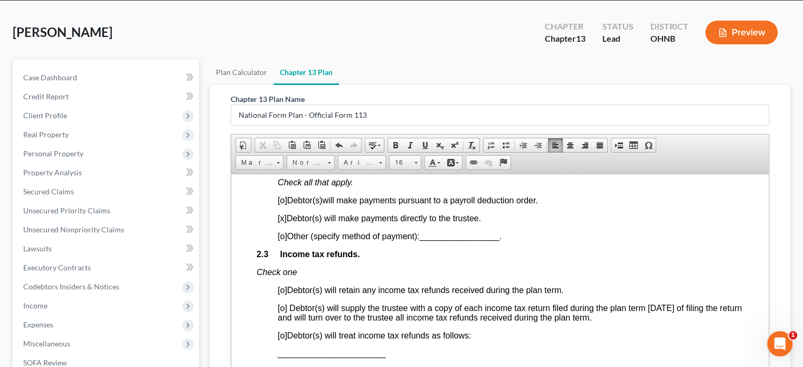
scroll to position [106, 0]
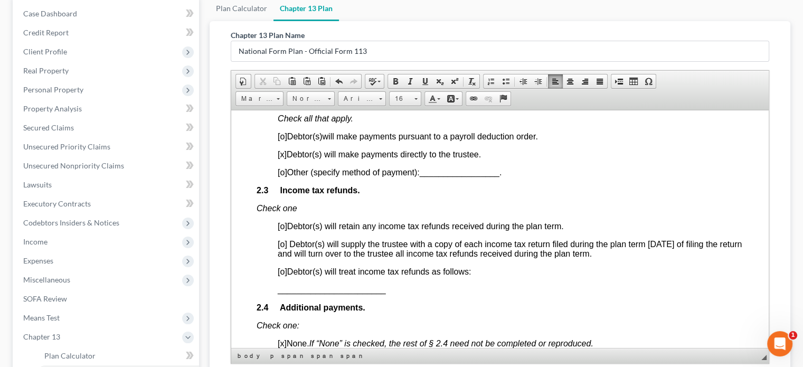
click at [284, 275] on span "[o]" at bounding box center [282, 270] width 9 height 9
click at [278, 293] on span "_______________________" at bounding box center [332, 288] width 108 height 9
click at [306, 304] on span "Paste" at bounding box center [319, 305] width 56 height 13
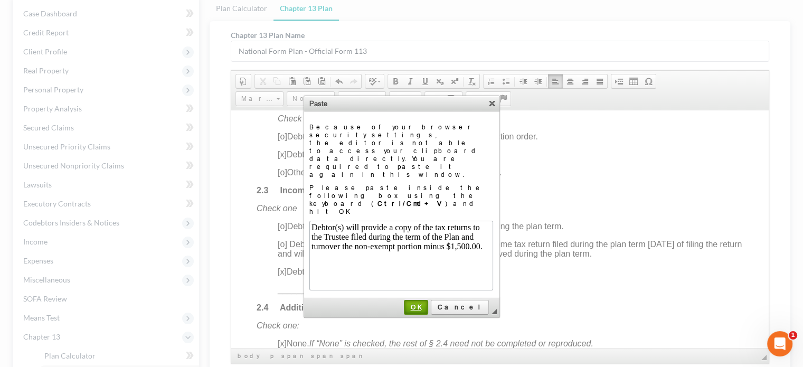
click at [427, 303] on span "OK" at bounding box center [416, 307] width 22 height 8
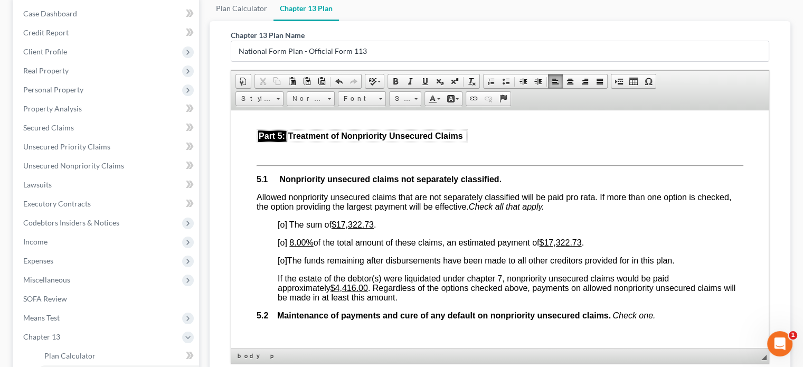
scroll to position [2005, 0]
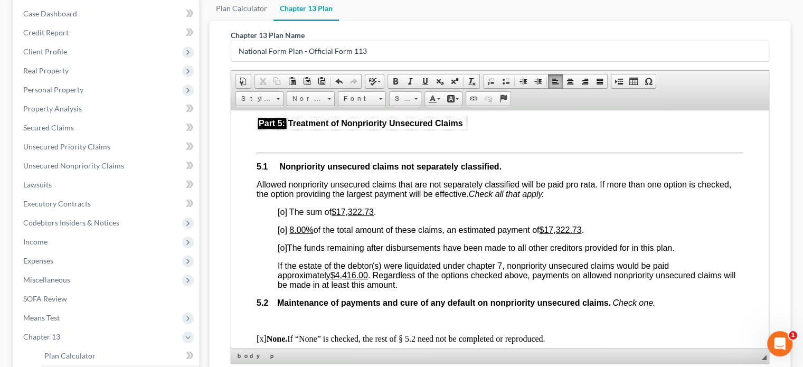
click at [283, 234] on span "[o]" at bounding box center [282, 229] width 9 height 9
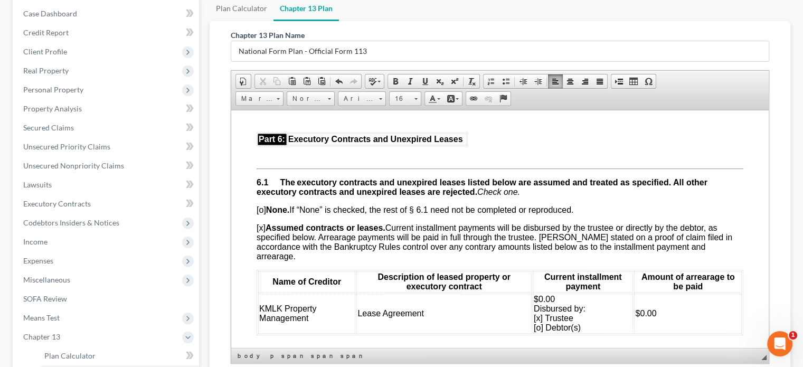
scroll to position [2374, 0]
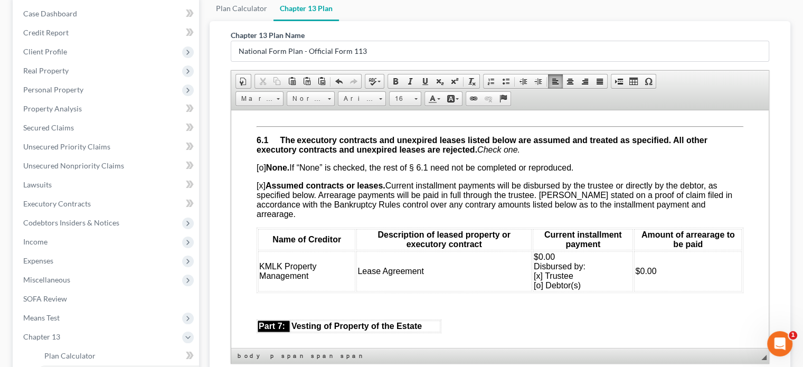
click at [533, 289] on span "$0.00 Disbursed by: [x] Trustee [o] Debtor(s)" at bounding box center [559, 270] width 52 height 37
click at [534, 289] on span "$0.00 Disbursed by: [x] Trustee [x] Debtor(s)" at bounding box center [559, 270] width 52 height 37
click at [426, 291] on td "Lease Agreement" at bounding box center [443, 271] width 175 height 40
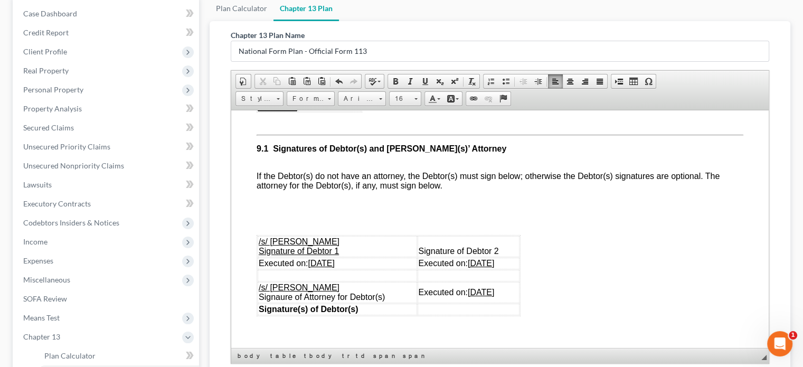
scroll to position [2796, 0]
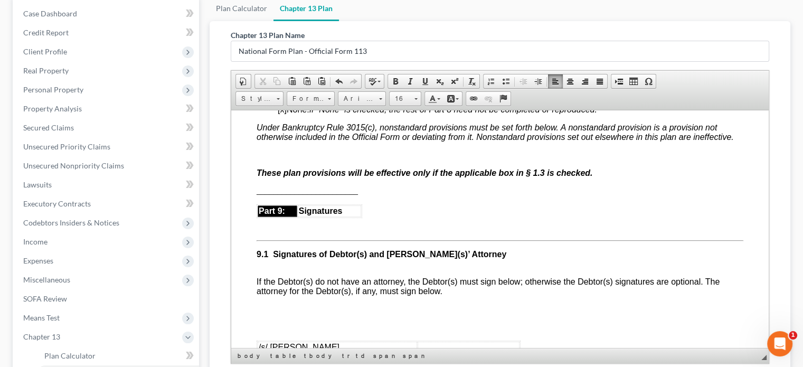
click at [280, 113] on span "[x]" at bounding box center [282, 108] width 9 height 9
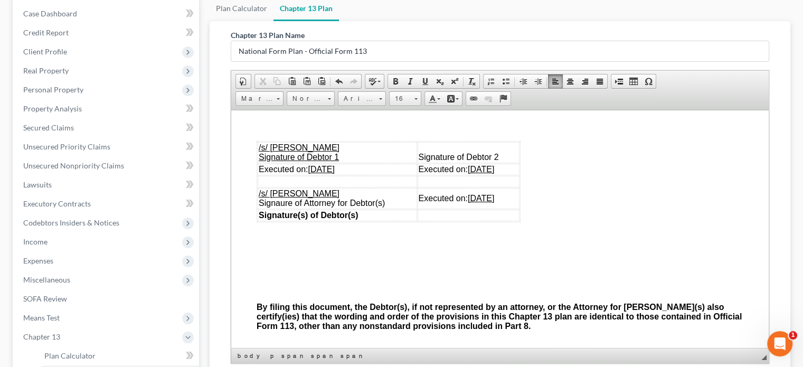
scroll to position [3008, 0]
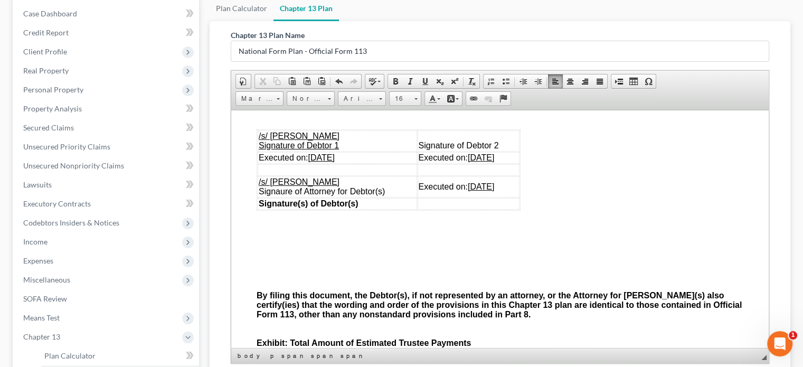
click at [331, 161] on u "[DATE]" at bounding box center [321, 156] width 26 height 9
click at [475, 190] on u "[DATE]" at bounding box center [480, 186] width 26 height 9
drag, startPoint x: 460, startPoint y: 188, endPoint x: 506, endPoint y: 192, distance: 46.1
click at [506, 163] on td "Executed on: [DATE]" at bounding box center [468, 157] width 102 height 12
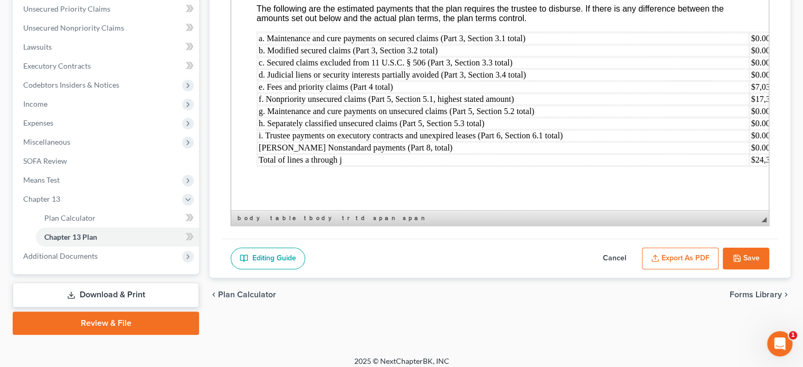
scroll to position [250, 0]
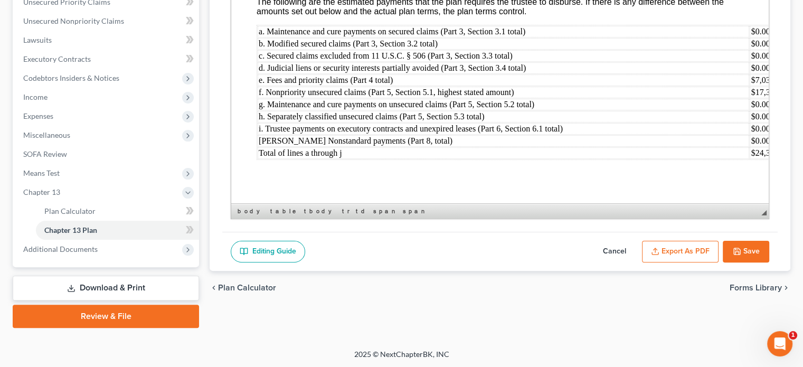
click at [747, 254] on button "Save" at bounding box center [745, 252] width 46 height 22
select select "0"
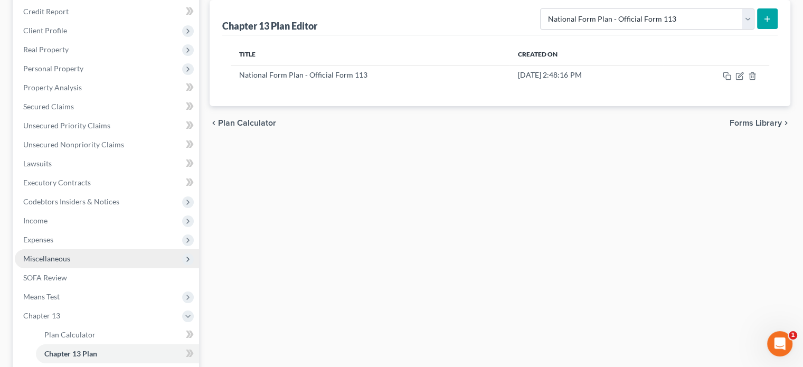
scroll to position [145, 0]
